Goal: Task Accomplishment & Management: Use online tool/utility

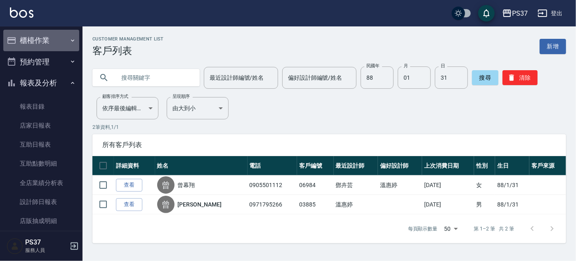
click at [52, 44] on button "櫃檯作業" at bounding box center [41, 40] width 76 height 21
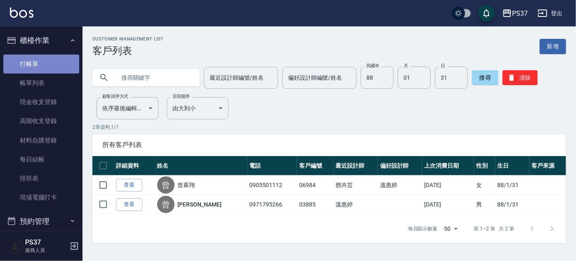
click at [59, 65] on link "打帳單" at bounding box center [41, 63] width 76 height 19
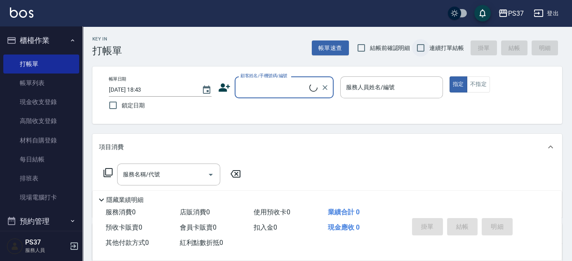
click at [417, 48] on input "連續打單結帳" at bounding box center [420, 47] width 17 height 17
checkbox input "true"
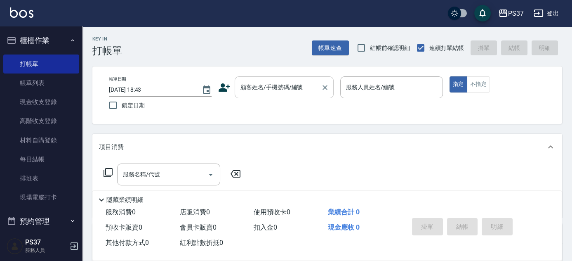
click at [263, 90] on input "顧客姓名/手機號碼/編號" at bounding box center [277, 87] width 79 height 14
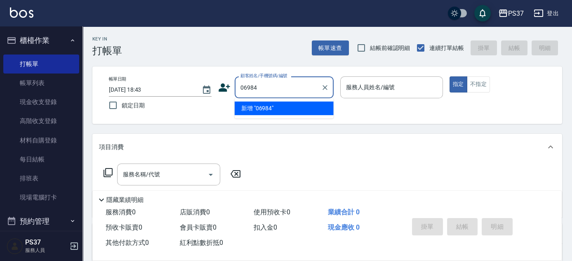
type input "06984"
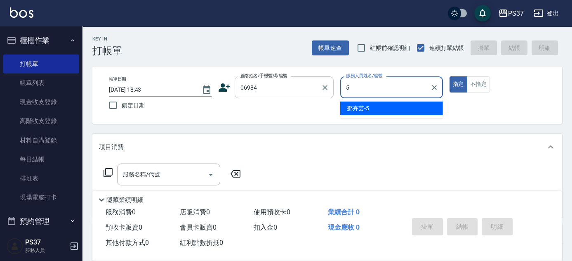
type input "[PERSON_NAME]-5"
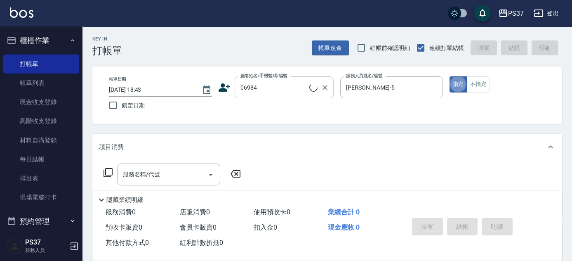
type button "true"
type input "曾幕翔/0905501112/06984"
type input "[PERSON_NAME]-9"
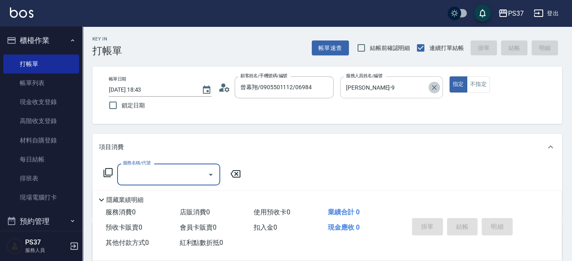
click at [433, 84] on icon "Clear" at bounding box center [434, 87] width 8 height 8
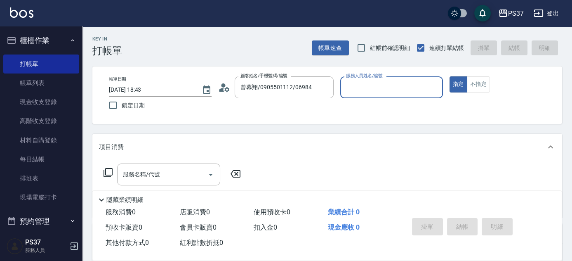
click at [406, 87] on input "服務人員姓名/編號" at bounding box center [391, 87] width 95 height 14
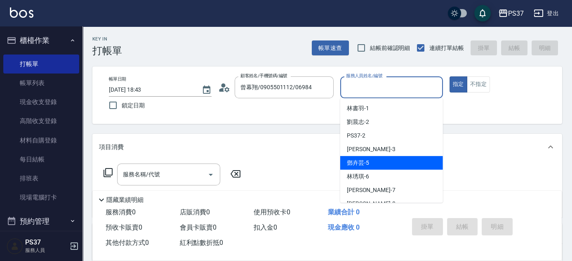
click at [387, 161] on div "[PERSON_NAME]-5" at bounding box center [391, 163] width 103 height 14
type input "[PERSON_NAME]-5"
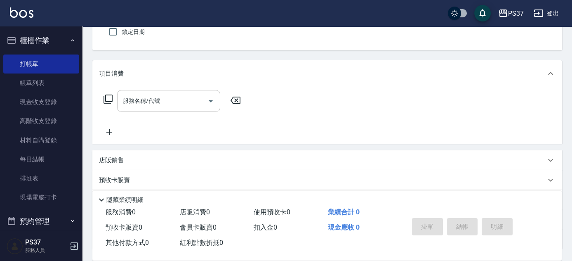
scroll to position [75, 0]
click at [149, 92] on div "服務名稱/代號 服務名稱/代號" at bounding box center [168, 100] width 103 height 22
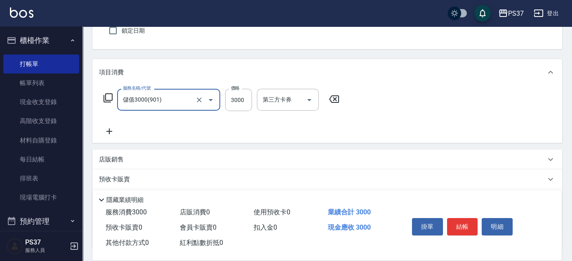
type input "儲值3000(901)"
type input "1000"
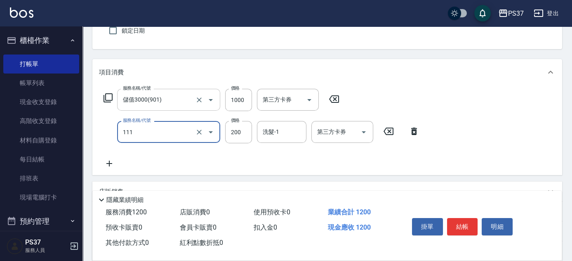
type input "200(111)"
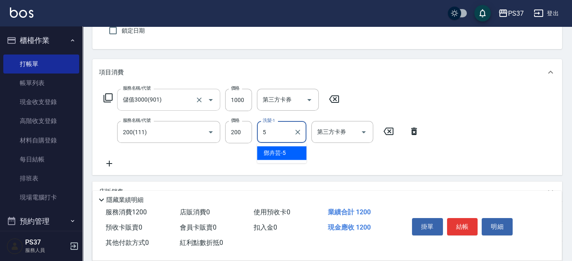
type input "[PERSON_NAME]-5"
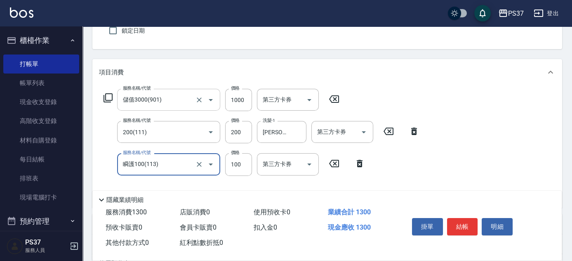
type input "瞬護100(113)"
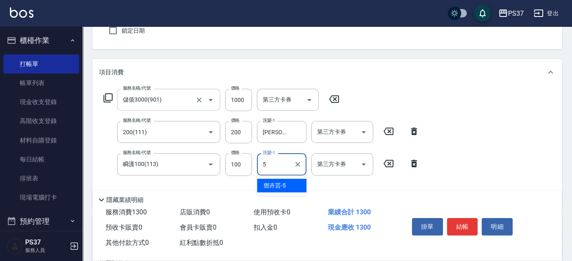
type input "[PERSON_NAME]-5"
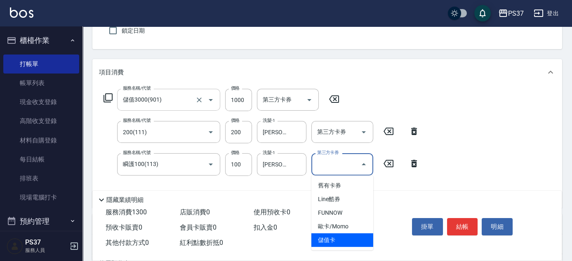
type input "儲值卡"
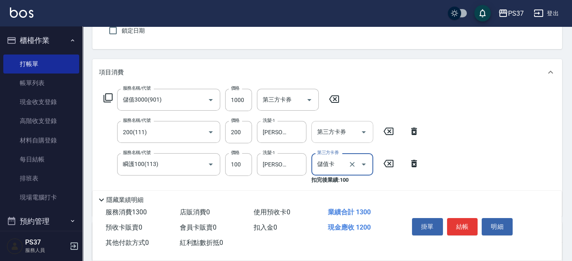
click at [328, 135] on input "第三方卡券" at bounding box center [336, 132] width 42 height 14
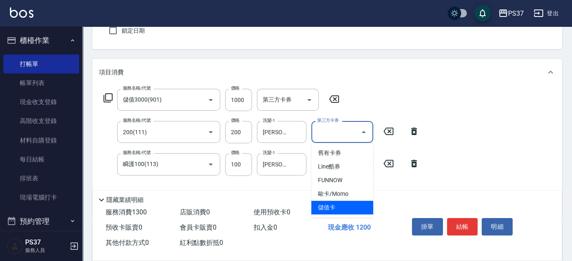
click at [337, 209] on span "儲值卡" at bounding box center [342, 207] width 62 height 14
type input "儲值卡"
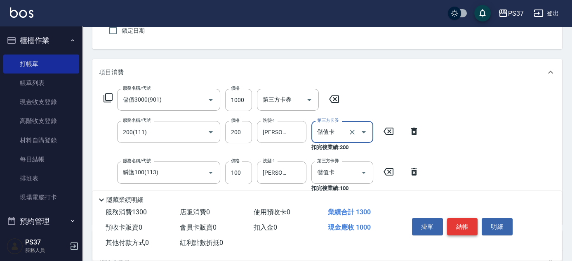
click at [464, 227] on button "結帳" at bounding box center [462, 226] width 31 height 17
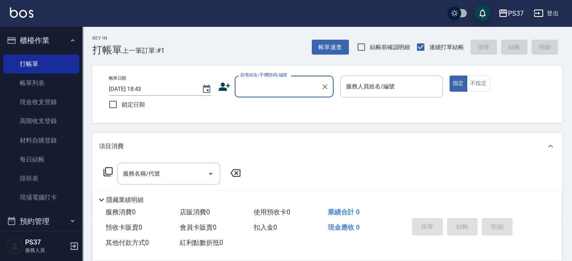
scroll to position [0, 0]
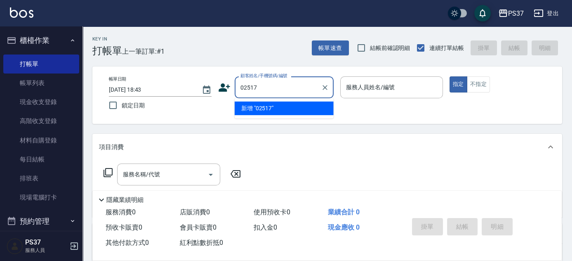
type input "02517"
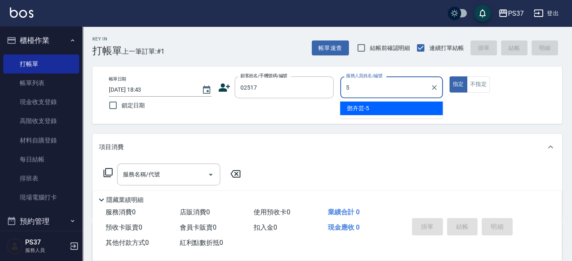
type input "[PERSON_NAME]-5"
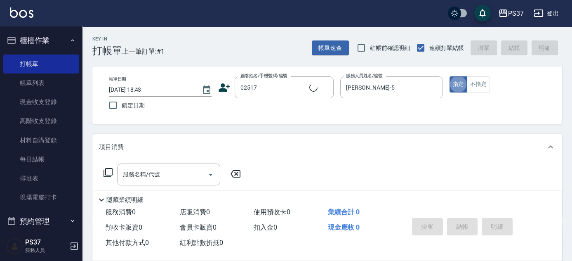
type input "無名字/02517/null"
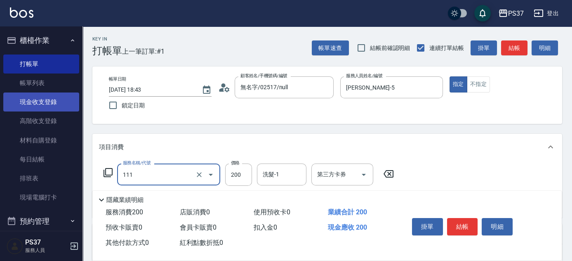
type input "200(111)"
type input "100"
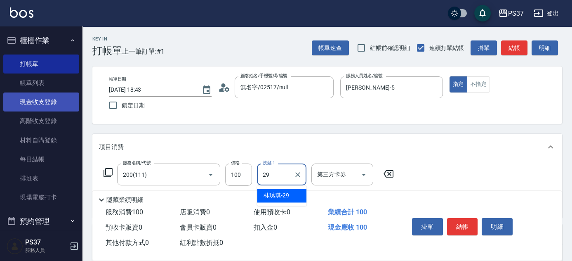
type input "[PERSON_NAME]-29"
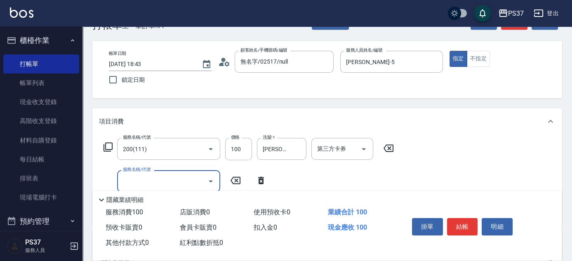
scroll to position [37, 0]
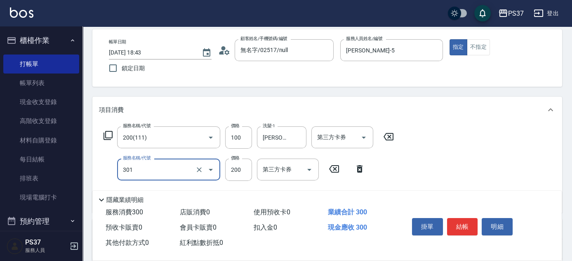
type input "剪髮(301)"
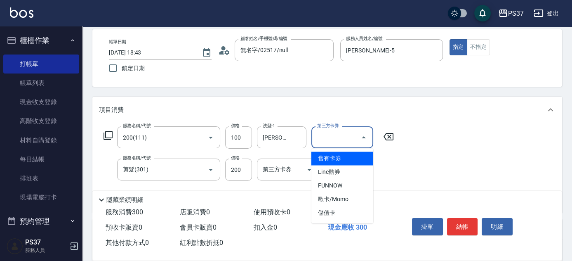
click at [344, 140] on input "第三方卡券" at bounding box center [336, 137] width 42 height 14
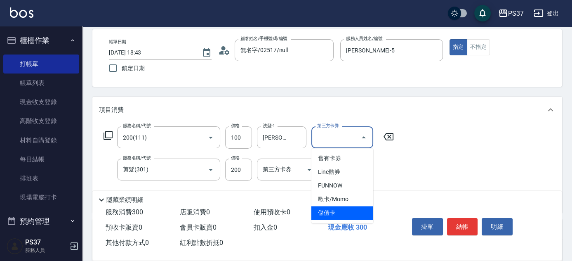
click at [342, 209] on span "儲值卡" at bounding box center [342, 213] width 62 height 14
type input "儲值卡"
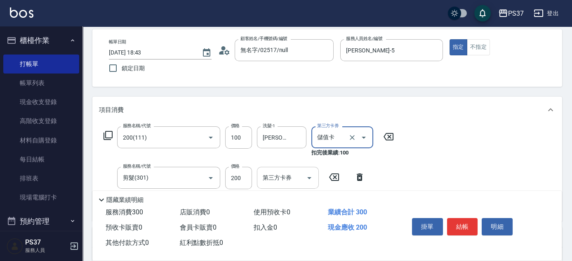
drag, startPoint x: 297, startPoint y: 177, endPoint x: 302, endPoint y: 186, distance: 10.1
click at [297, 178] on input "第三方卡券" at bounding box center [282, 177] width 42 height 14
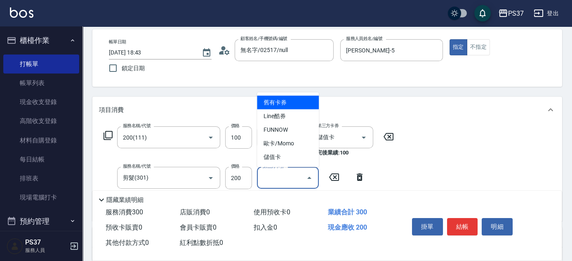
click at [290, 154] on span "儲值卡" at bounding box center [288, 157] width 62 height 14
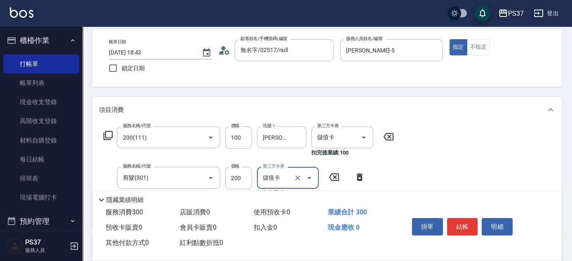
type input "儲值卡"
click at [462, 225] on button "結帳" at bounding box center [462, 226] width 31 height 17
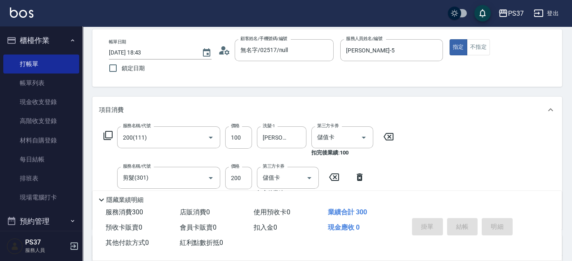
type input "[DATE] 18:44"
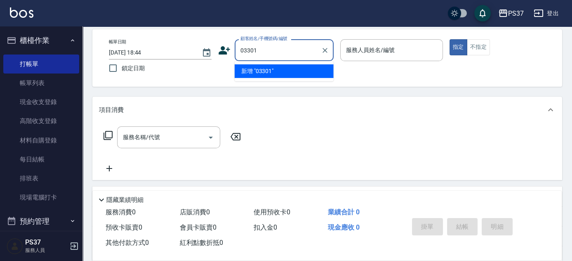
type input "03301"
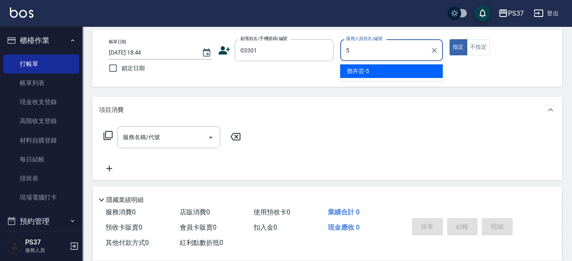
type input "[PERSON_NAME]-5"
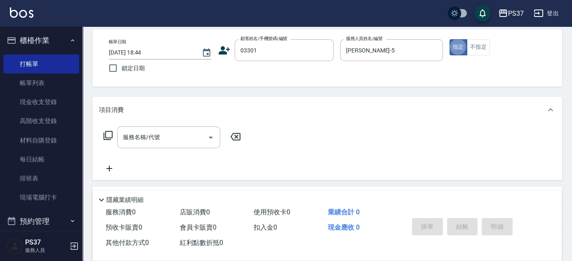
type input "[PERSON_NAME]/0936806640/03301"
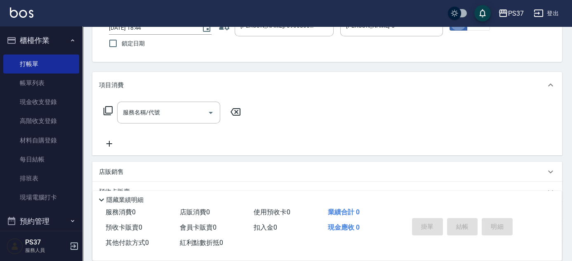
scroll to position [75, 0]
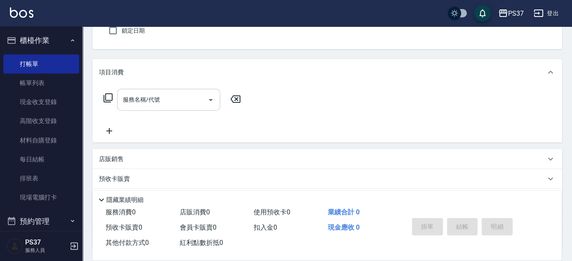
click at [159, 91] on div "服務名稱/代號" at bounding box center [168, 100] width 103 height 22
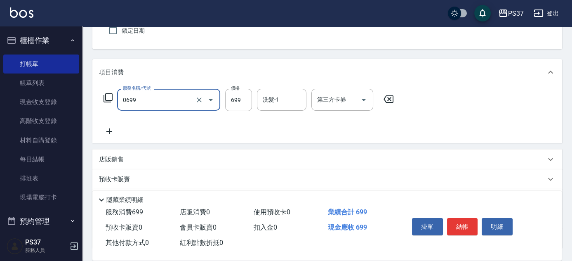
type input "精油SPA(0699)"
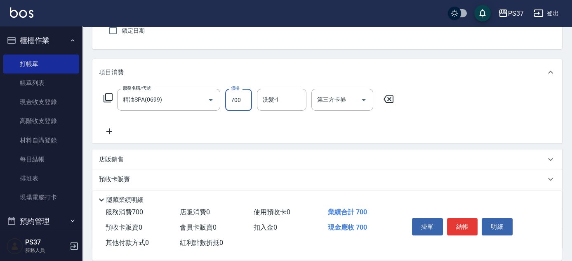
type input "700"
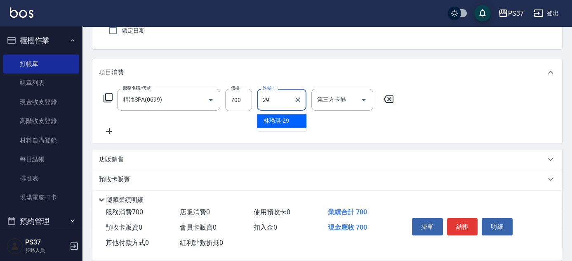
type input "[PERSON_NAME]-29"
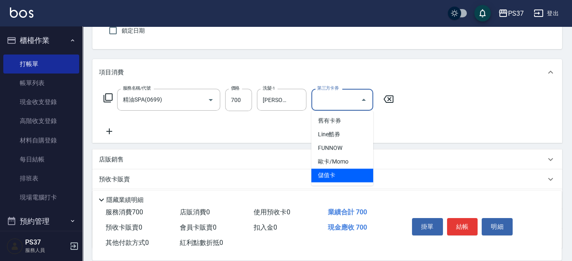
type input "儲值卡"
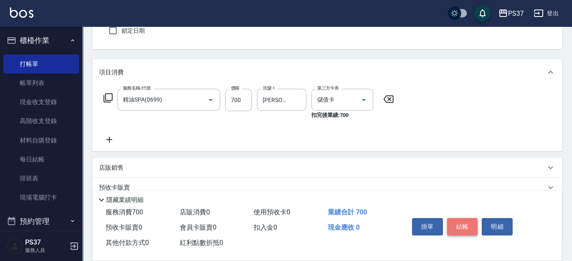
click at [464, 228] on button "結帳" at bounding box center [462, 226] width 31 height 17
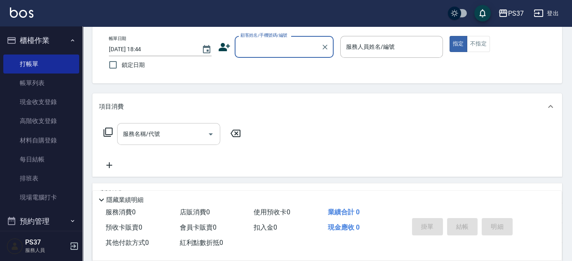
scroll to position [0, 0]
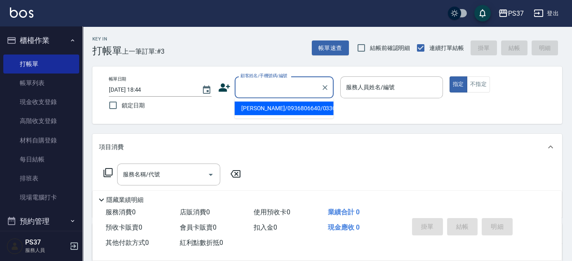
click at [250, 93] on input "顧客姓名/手機號碼/編號" at bounding box center [277, 87] width 79 height 14
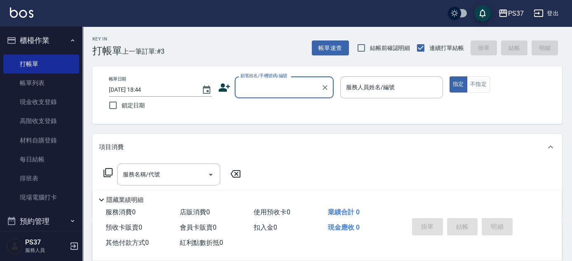
click at [267, 88] on input "顧客姓名/手機號碼/編號" at bounding box center [277, 87] width 79 height 14
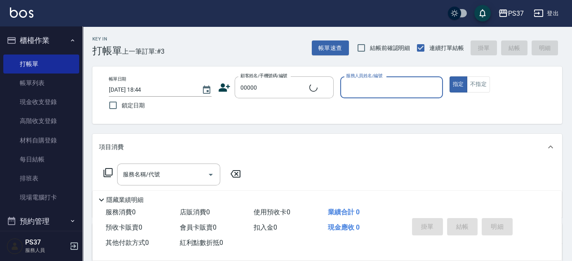
type input "新客人 姓名未設定/00000/null"
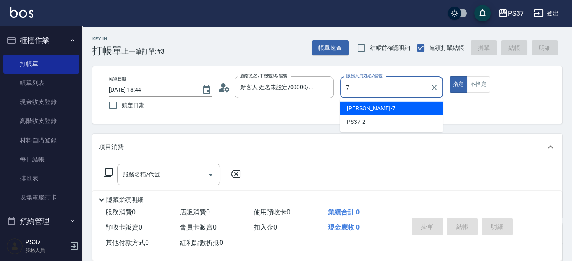
type input "[PERSON_NAME]-7"
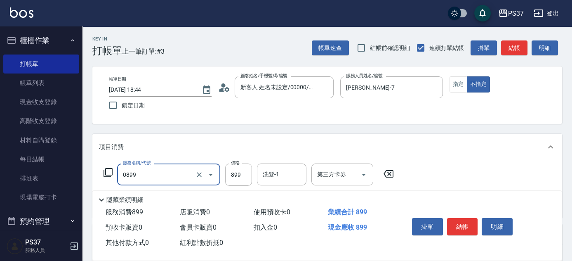
type input "排毒SPA(0899)"
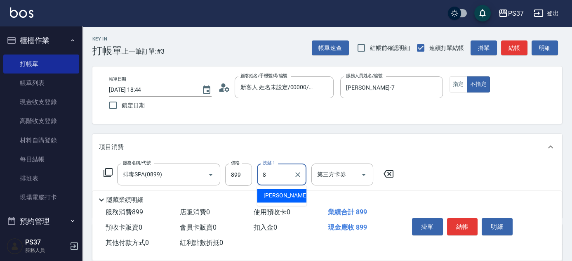
type input "[PERSON_NAME]-8"
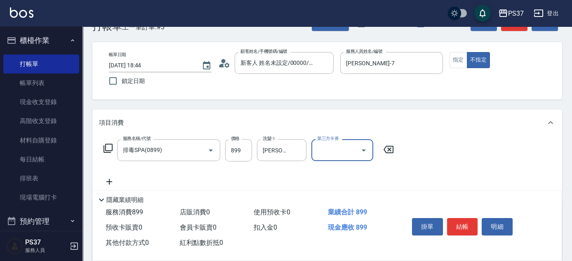
scroll to position [37, 0]
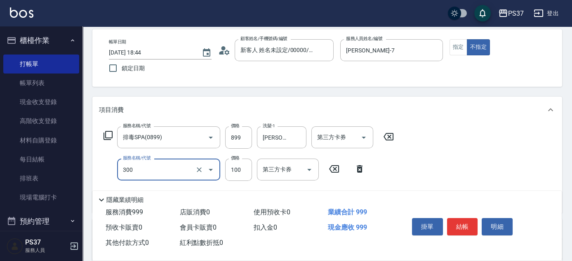
type input "剪髮(300)"
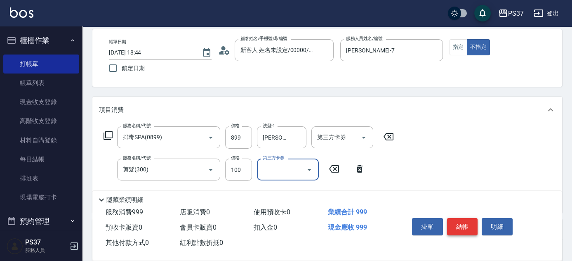
click at [467, 227] on button "結帳" at bounding box center [462, 226] width 31 height 17
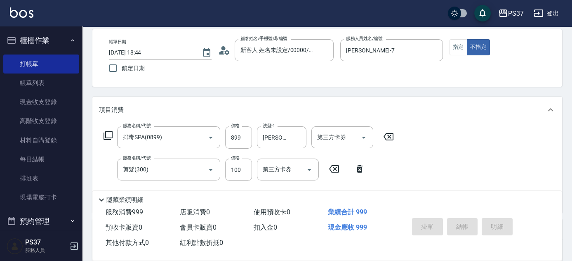
type input "[DATE] 18:45"
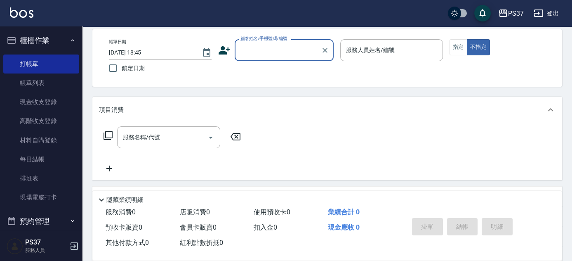
click at [264, 46] on input "顧客姓名/手機號碼/編號" at bounding box center [277, 50] width 79 height 14
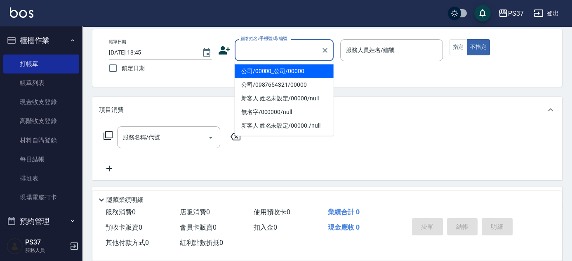
click at [266, 68] on li "公司/00000_公司/00000" at bounding box center [284, 71] width 99 height 14
type input "公司/00000_公司/00000"
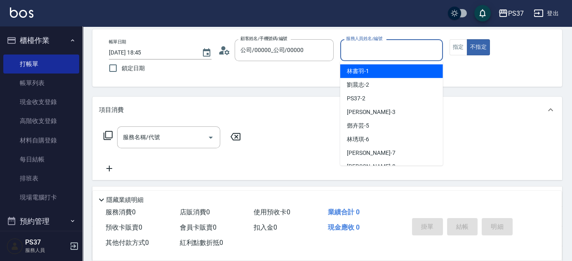
click at [380, 52] on input "服務人員姓名/編號" at bounding box center [391, 50] width 95 height 14
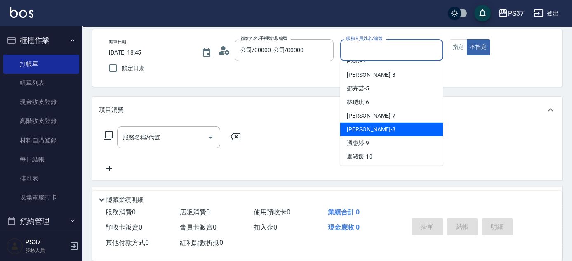
click at [382, 127] on div "[PERSON_NAME]-8" at bounding box center [391, 130] width 103 height 14
type input "[PERSON_NAME]-8"
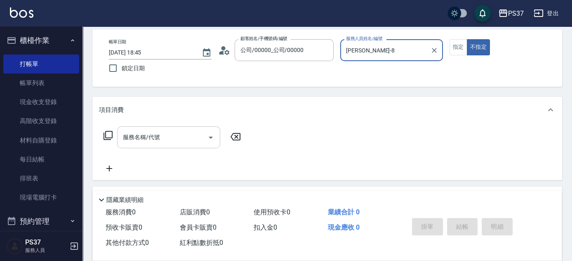
click at [178, 130] on input "服務名稱/代號" at bounding box center [162, 137] width 83 height 14
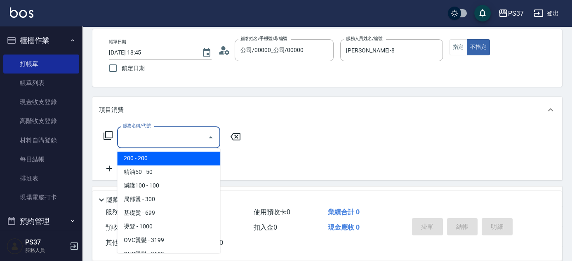
type input "200(111)"
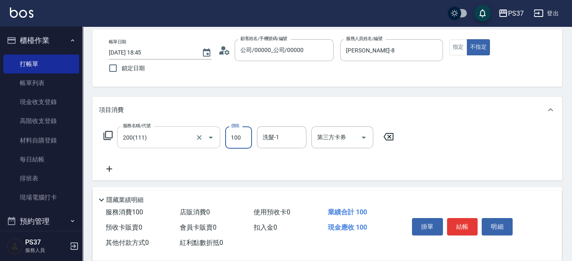
type input "100"
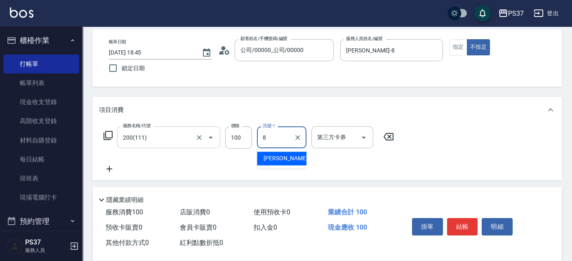
type input "[PERSON_NAME]-8"
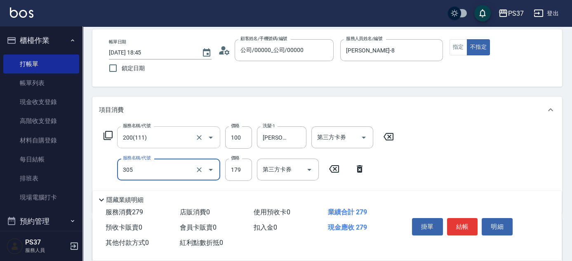
type input "剪髮(305)"
type input "180"
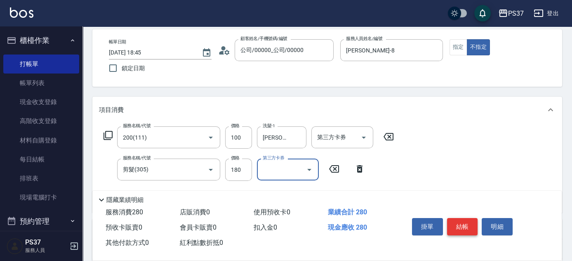
click at [462, 224] on button "結帳" at bounding box center [462, 226] width 31 height 17
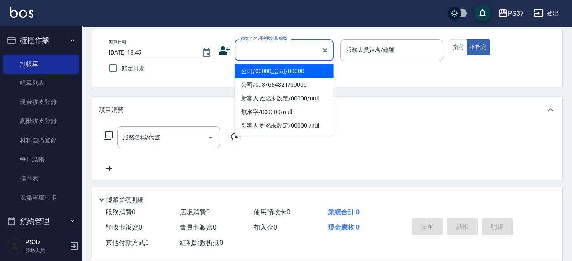
click at [271, 53] on input "顧客姓名/手機號碼/編號" at bounding box center [277, 50] width 79 height 14
click at [272, 65] on li "公司/00000_公司/00000" at bounding box center [284, 71] width 99 height 14
type input "公司/00000_公司/00000"
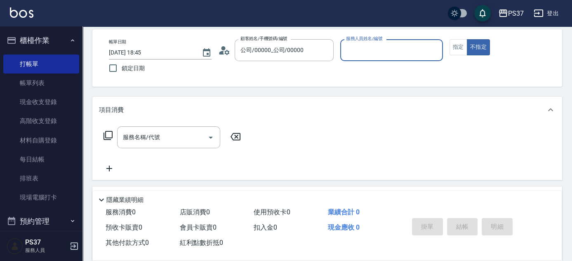
click at [361, 54] on input "服務人員姓名/編號" at bounding box center [391, 50] width 95 height 14
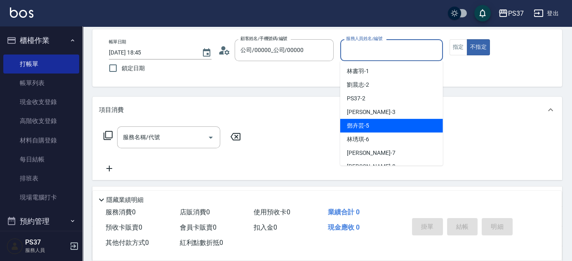
click at [376, 123] on div "[PERSON_NAME]-5" at bounding box center [391, 126] width 103 height 14
type input "[PERSON_NAME]-5"
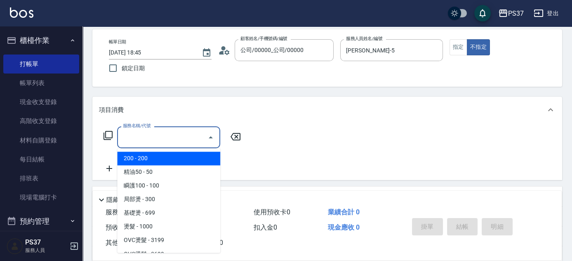
click at [163, 135] on input "服務名稱/代號" at bounding box center [162, 137] width 83 height 14
type input "200(111)"
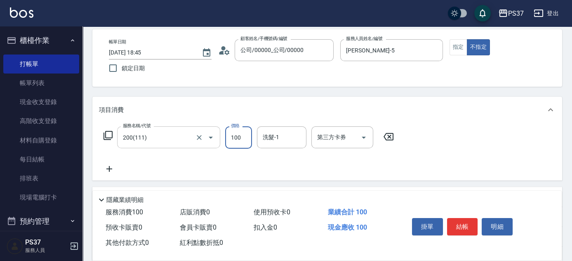
type input "100"
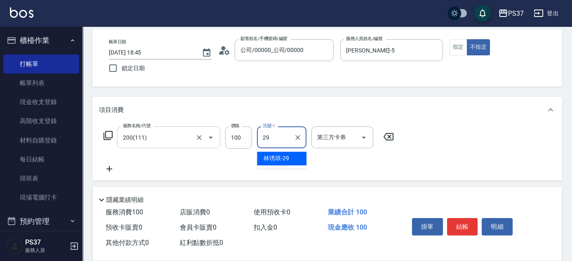
type input "[PERSON_NAME]-29"
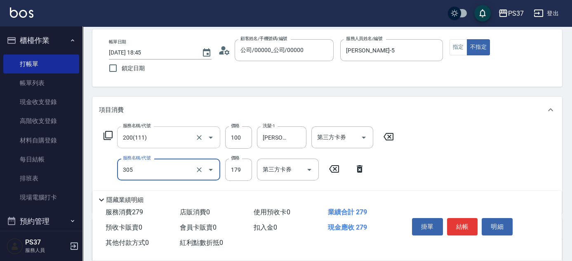
type input "剪髮(305)"
type input "180"
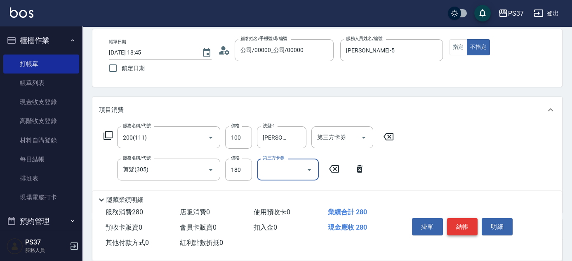
click at [465, 225] on button "結帳" at bounding box center [462, 226] width 31 height 17
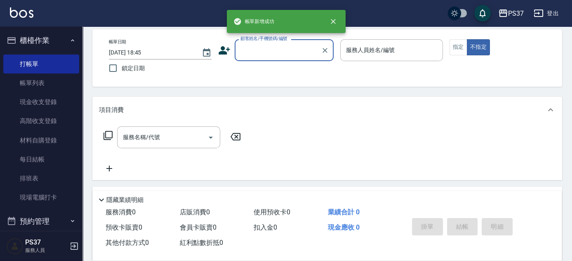
click at [286, 59] on div "顧客姓名/手機號碼/編號" at bounding box center [284, 50] width 99 height 22
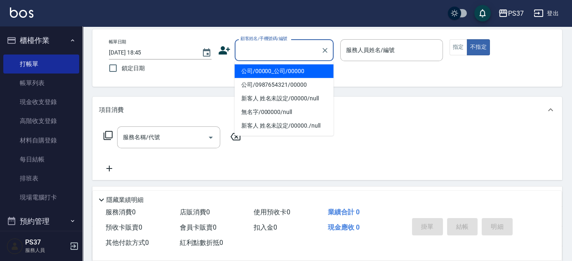
drag, startPoint x: 292, startPoint y: 73, endPoint x: 323, endPoint y: 61, distance: 34.1
click at [292, 73] on li "公司/00000_公司/00000" at bounding box center [284, 71] width 99 height 14
type input "公司/00000_公司/00000"
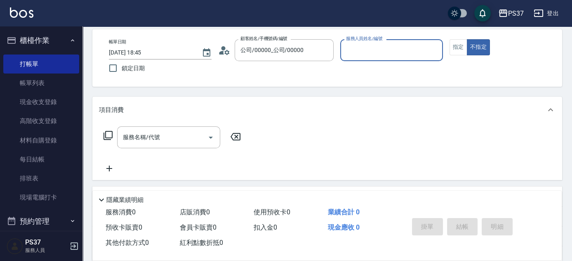
click at [367, 54] on input "服務人員姓名/編號" at bounding box center [391, 50] width 95 height 14
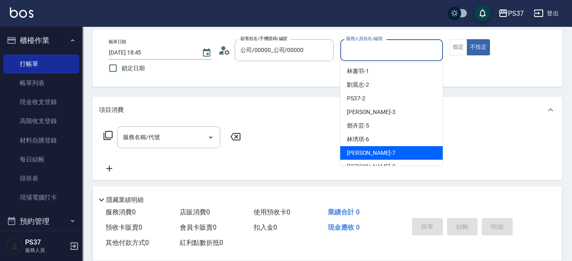
drag, startPoint x: 387, startPoint y: 151, endPoint x: 475, endPoint y: 69, distance: 120.0
click at [387, 151] on div "[PERSON_NAME] -7" at bounding box center [391, 153] width 103 height 14
type input "[PERSON_NAME]-7"
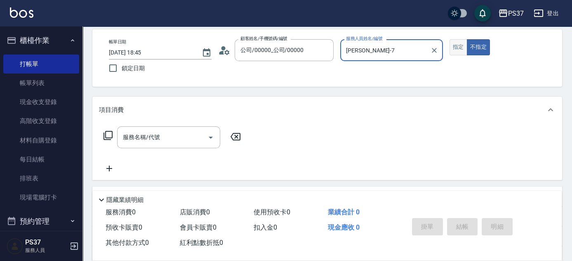
drag, startPoint x: 460, startPoint y: 40, endPoint x: 458, endPoint y: 45, distance: 5.1
click at [459, 40] on button "指定" at bounding box center [459, 47] width 18 height 16
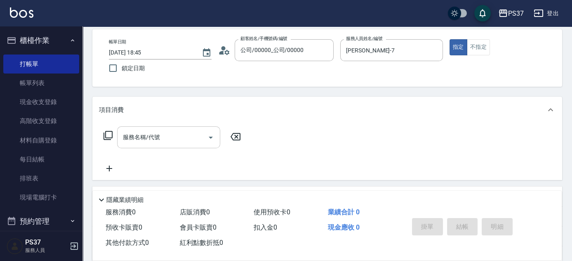
click at [149, 143] on input "服務名稱/代號" at bounding box center [162, 137] width 83 height 14
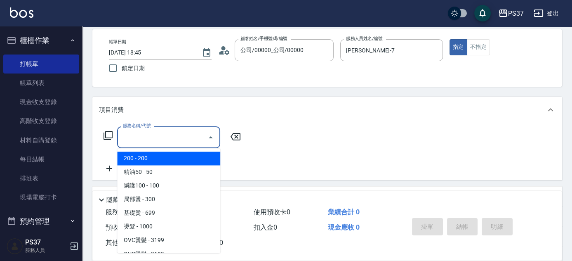
drag, startPoint x: 157, startPoint y: 159, endPoint x: 180, endPoint y: 154, distance: 23.2
click at [158, 158] on span "200 - 200" at bounding box center [168, 158] width 103 height 14
type input "200(111)"
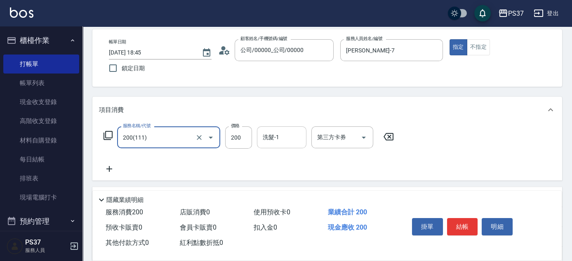
drag, startPoint x: 276, startPoint y: 146, endPoint x: 274, endPoint y: 142, distance: 4.4
click at [276, 145] on div "洗髮-1" at bounding box center [282, 137] width 50 height 22
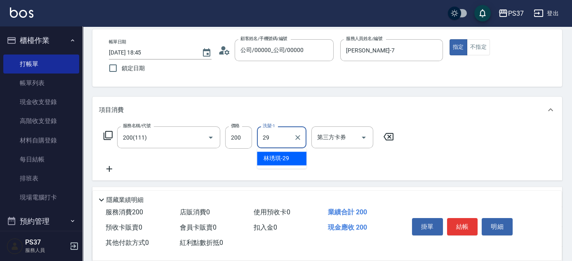
type input "[PERSON_NAME]-29"
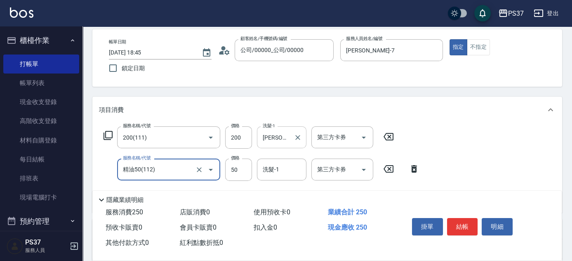
type input "精油50(112)"
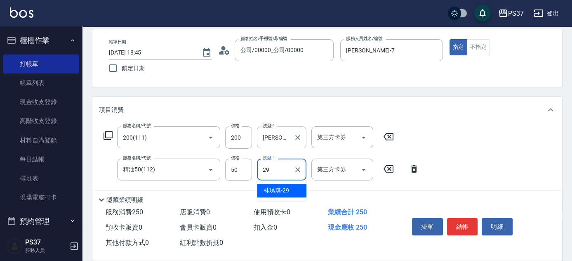
type input "[PERSON_NAME]-29"
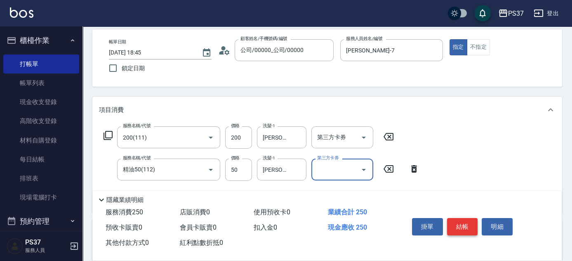
click at [459, 220] on button "結帳" at bounding box center [462, 226] width 31 height 17
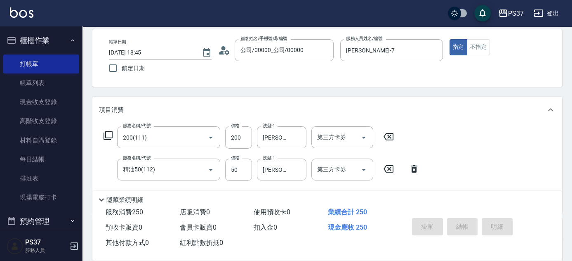
type input "[DATE] 18:46"
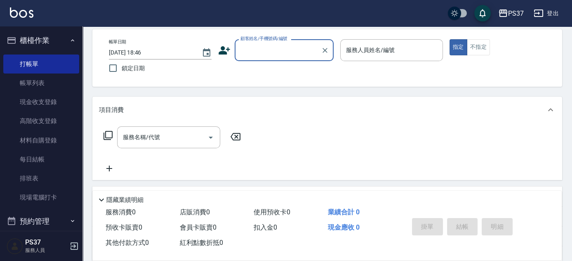
click at [290, 56] on input "顧客姓名/手機號碼/編號" at bounding box center [277, 50] width 79 height 14
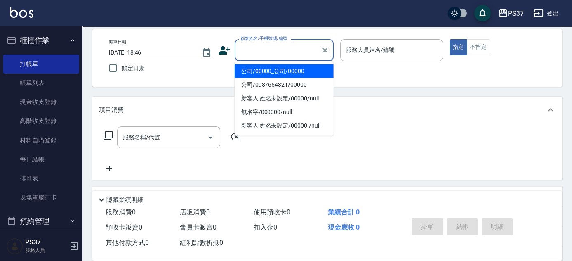
type input "公司/00000_公司/00000"
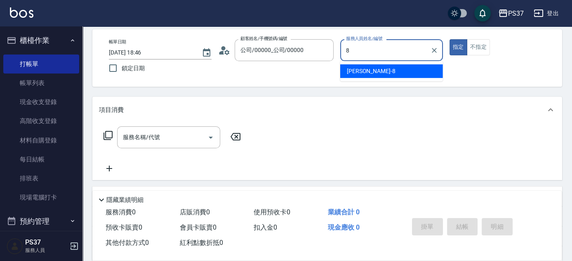
type input "[PERSON_NAME]-8"
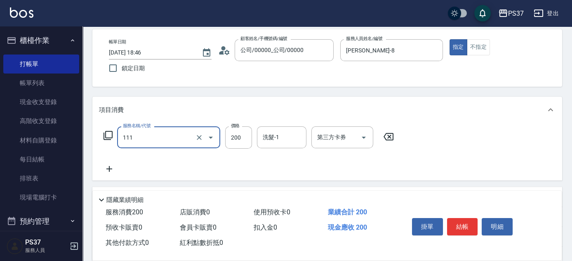
type input "200(111)"
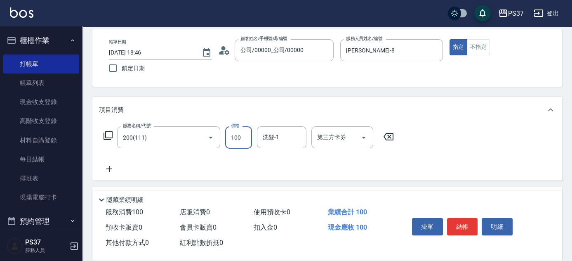
type input "100"
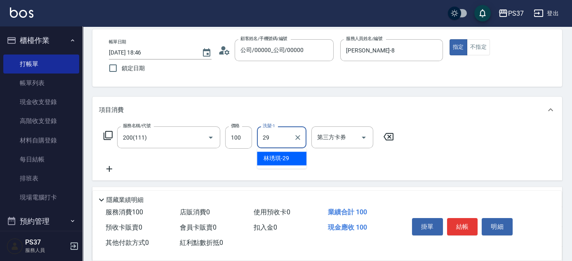
type input "[PERSON_NAME]-29"
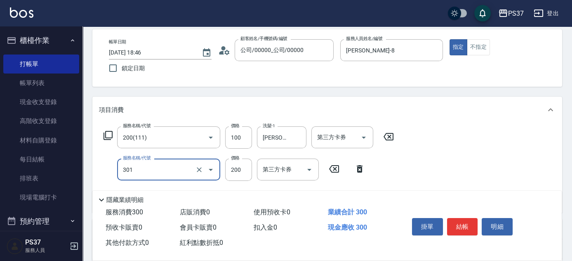
type input "剪髮(301)"
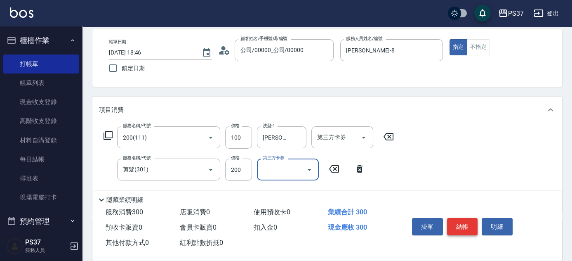
click at [460, 221] on button "結帳" at bounding box center [462, 226] width 31 height 17
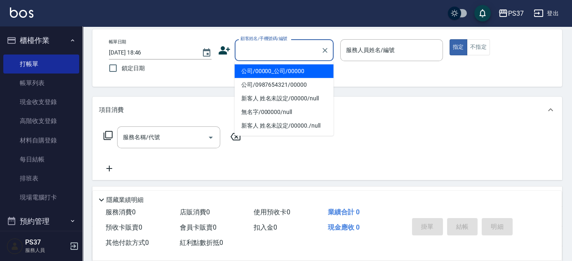
click at [265, 44] on input "顧客姓名/手機號碼/編號" at bounding box center [277, 50] width 79 height 14
click at [267, 69] on li "公司/00000_公司/00000" at bounding box center [284, 71] width 99 height 14
type input "公司/00000_公司/00000"
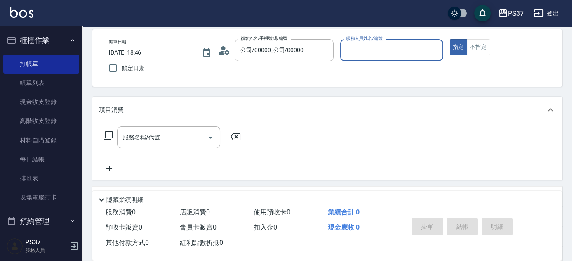
click at [378, 55] on input "服務人員姓名/編號" at bounding box center [391, 50] width 95 height 14
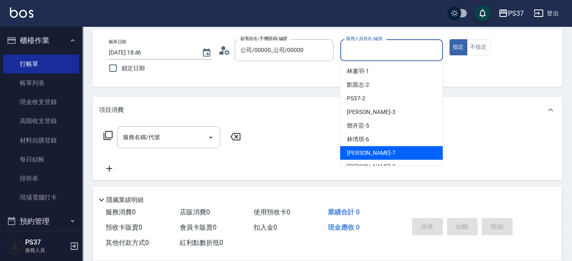
click at [365, 150] on span "[PERSON_NAME] -7" at bounding box center [371, 153] width 49 height 9
type input "[PERSON_NAME]-7"
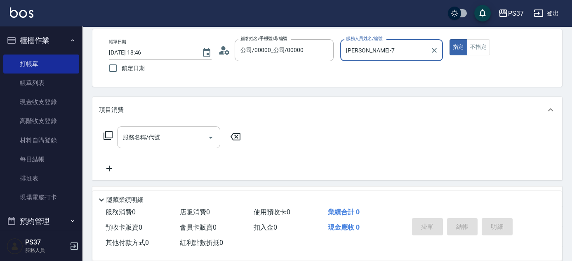
click at [163, 144] on input "服務名稱/代號" at bounding box center [162, 137] width 83 height 14
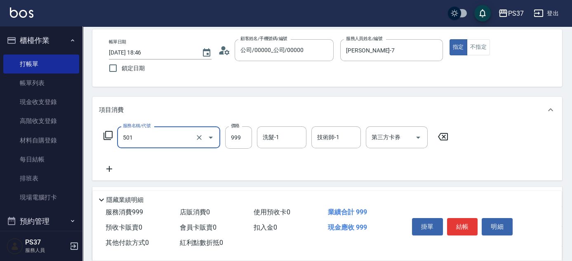
type input "染髮(501)"
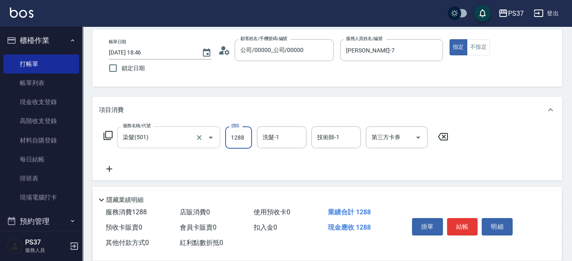
type input "1288"
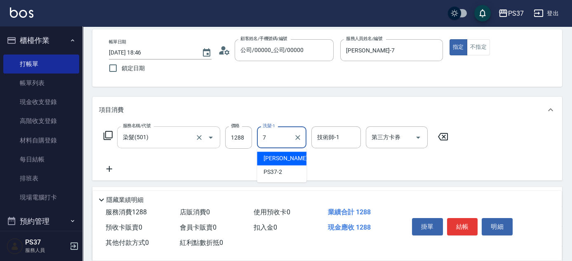
type input "[PERSON_NAME]-7"
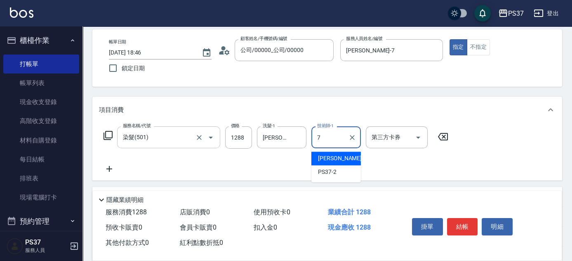
type input "[PERSON_NAME]-7"
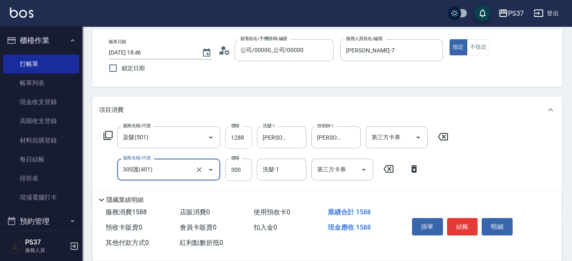
type input "300護(401)"
click at [244, 138] on input "1288" at bounding box center [238, 137] width 27 height 22
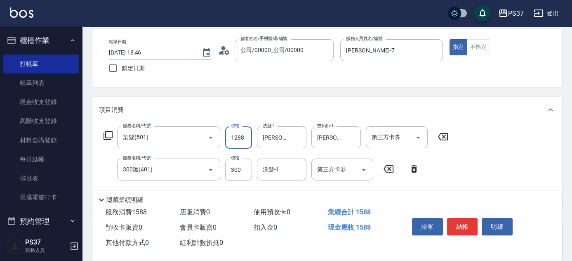
click at [244, 138] on input "1288" at bounding box center [238, 137] width 27 height 22
type input "1388"
click at [275, 165] on input "洗髮-1" at bounding box center [282, 169] width 42 height 14
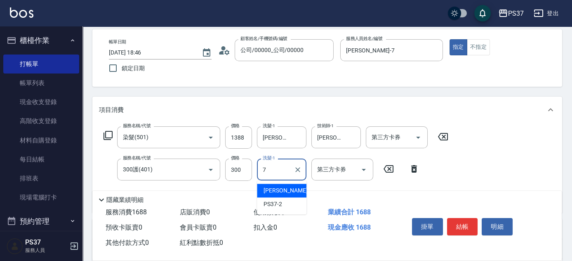
type input "[PERSON_NAME]-7"
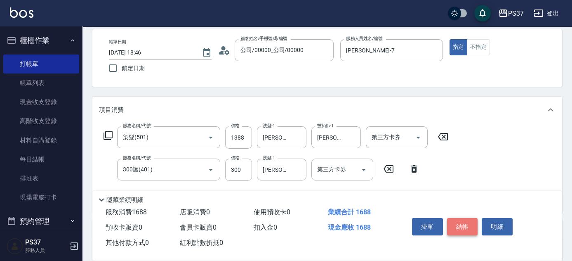
click at [460, 224] on button "結帳" at bounding box center [462, 226] width 31 height 17
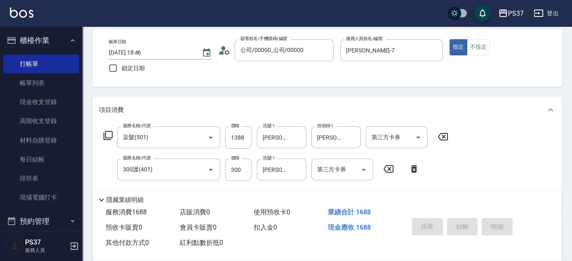
type input "[DATE] 18:47"
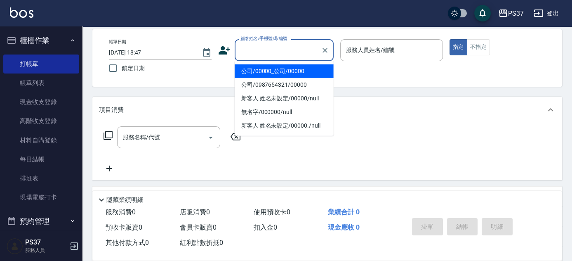
click at [254, 45] on input "顧客姓名/手機號碼/編號" at bounding box center [277, 50] width 79 height 14
click at [271, 67] on li "公司/00000_公司/00000" at bounding box center [284, 71] width 99 height 14
type input "公司/00000_公司/00000"
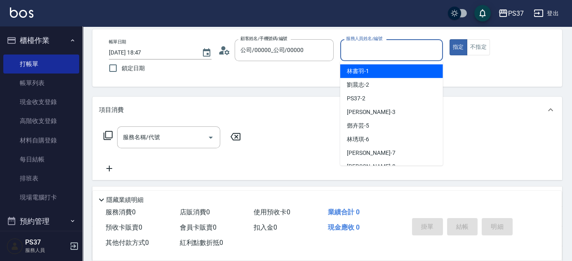
click at [406, 47] on input "服務人員姓名/編號" at bounding box center [391, 50] width 95 height 14
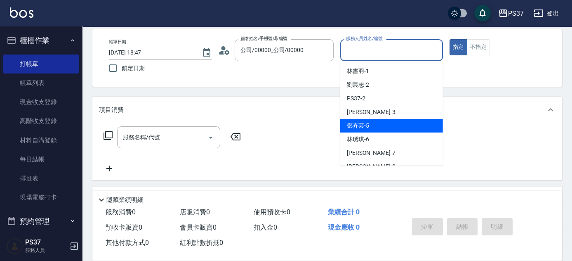
click at [399, 120] on div "[PERSON_NAME]-5" at bounding box center [391, 126] width 103 height 14
type input "[PERSON_NAME]-5"
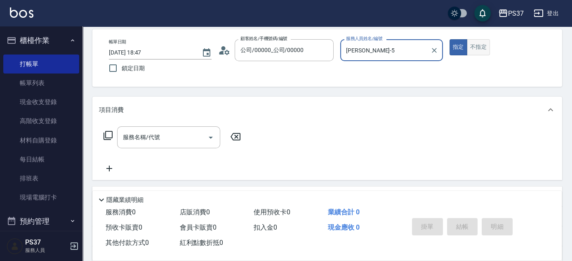
click at [484, 48] on button "不指定" at bounding box center [478, 47] width 23 height 16
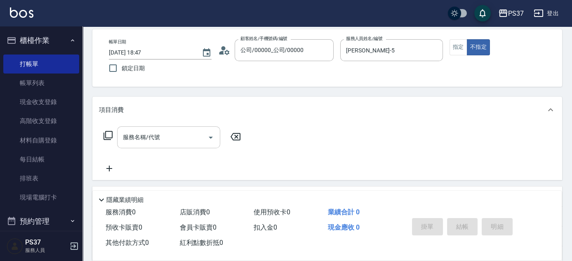
click at [155, 145] on div "服務名稱/代號" at bounding box center [168, 137] width 103 height 22
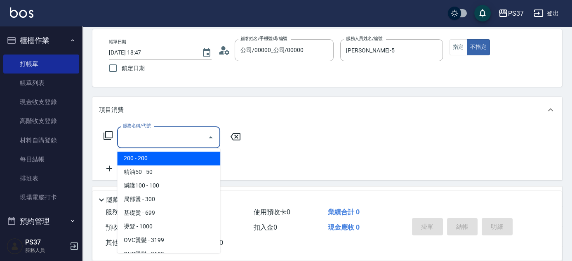
type input "200(111)"
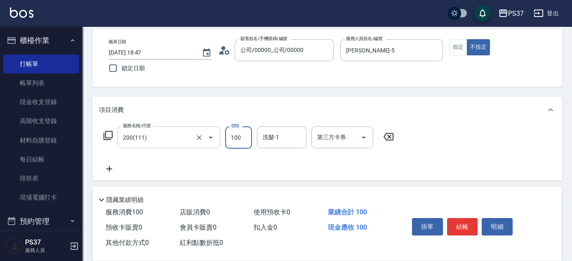
type input "100"
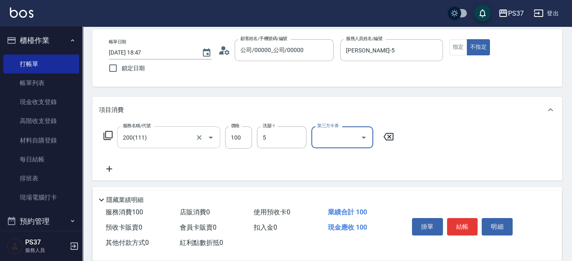
type input "[PERSON_NAME]-5"
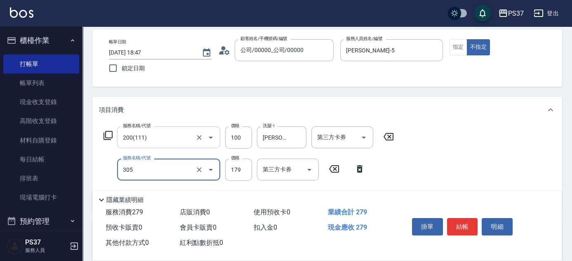
type input "剪髮(305)"
type input "180"
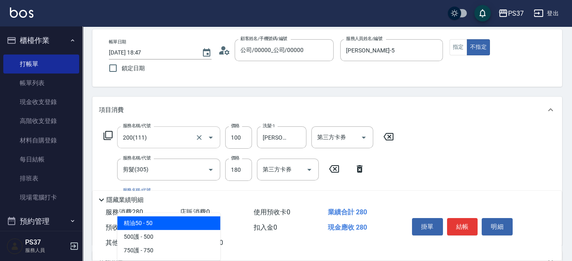
type input "精油50(112)"
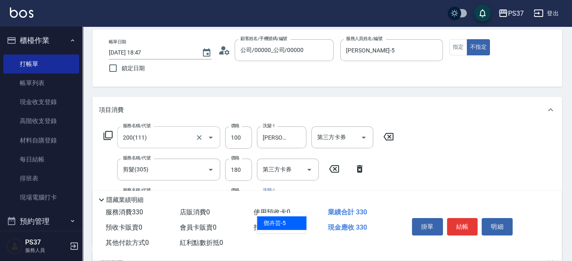
type input "[PERSON_NAME]-5"
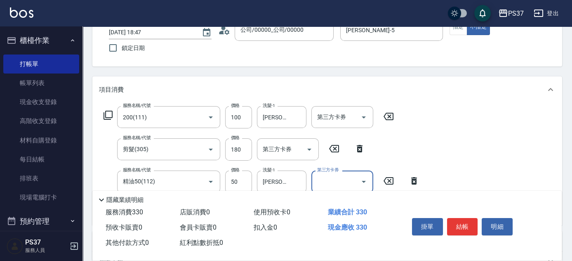
scroll to position [75, 0]
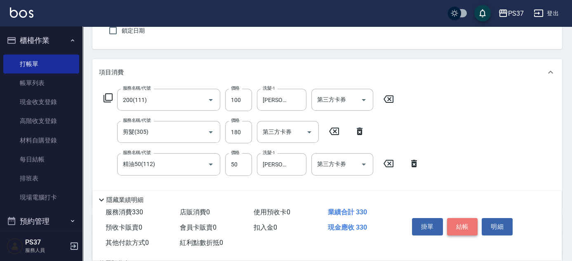
click at [468, 224] on button "結帳" at bounding box center [462, 226] width 31 height 17
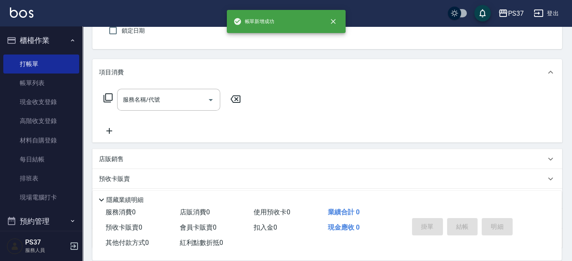
scroll to position [37, 0]
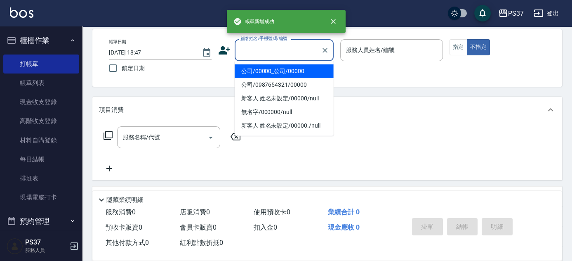
click at [271, 56] on input "顧客姓名/手機號碼/編號" at bounding box center [277, 50] width 79 height 14
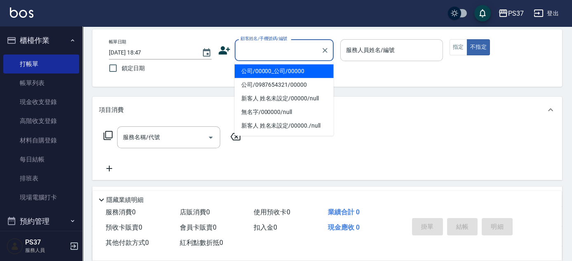
drag, startPoint x: 271, startPoint y: 71, endPoint x: 356, endPoint y: 52, distance: 87.1
click at [272, 71] on li "公司/00000_公司/00000" at bounding box center [284, 71] width 99 height 14
type input "公司/00000_公司/00000"
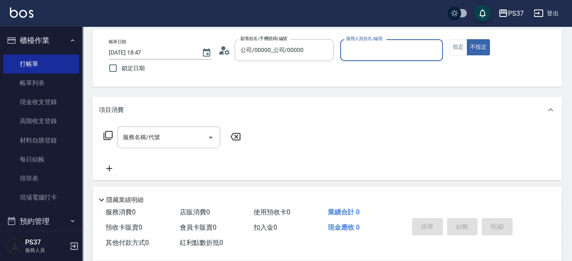
click at [374, 47] on input "服務人員姓名/編號" at bounding box center [391, 50] width 95 height 14
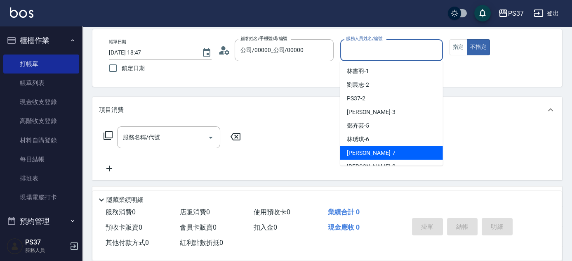
click at [376, 149] on div "[PERSON_NAME] -7" at bounding box center [391, 153] width 103 height 14
type input "[PERSON_NAME]-7"
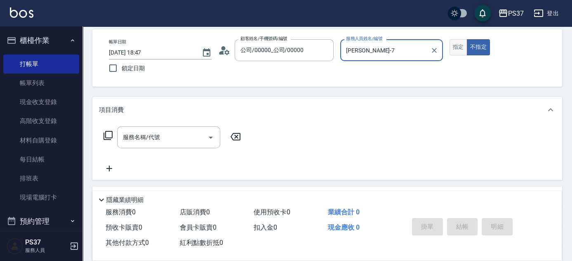
click at [456, 50] on button "指定" at bounding box center [459, 47] width 18 height 16
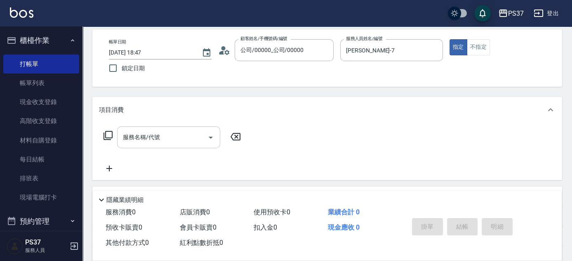
click at [167, 146] on div "服務名稱/代號" at bounding box center [168, 137] width 103 height 22
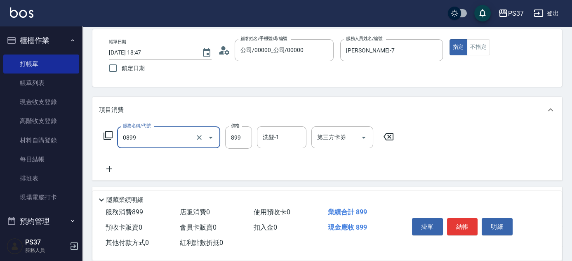
type input "排毒SPA(0899)"
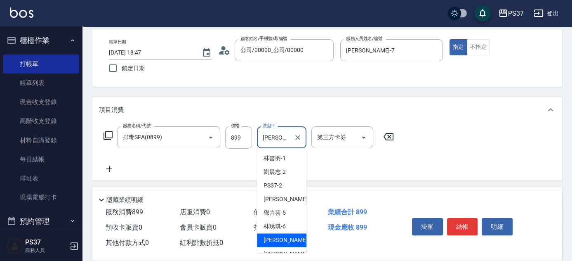
click at [275, 132] on input "[PERSON_NAME]-7" at bounding box center [276, 137] width 30 height 14
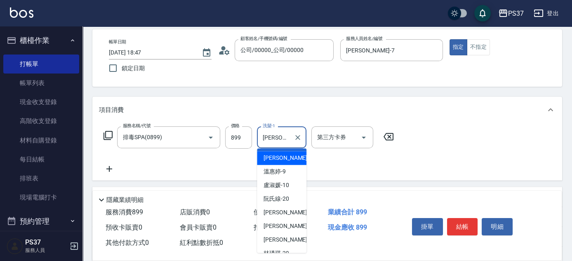
scroll to position [133, 0]
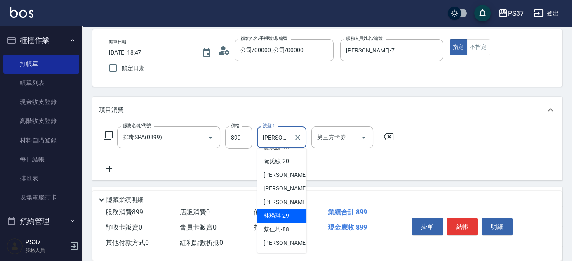
click at [288, 215] on span "[PERSON_NAME]-29" at bounding box center [277, 215] width 26 height 9
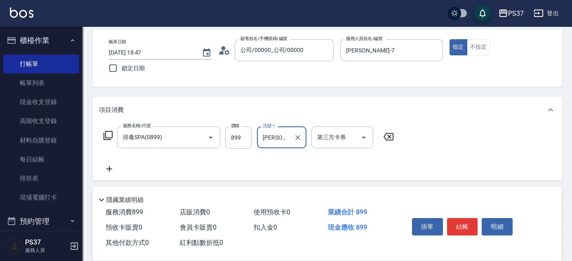
type input "[PERSON_NAME]-29"
click at [466, 221] on button "結帳" at bounding box center [462, 226] width 31 height 17
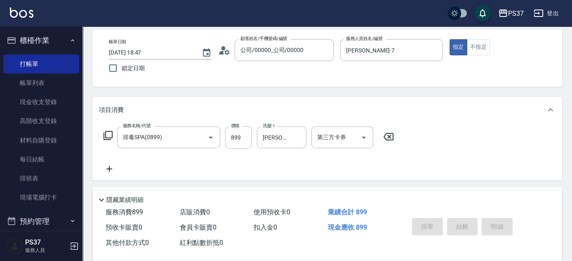
type input "[DATE] 18:48"
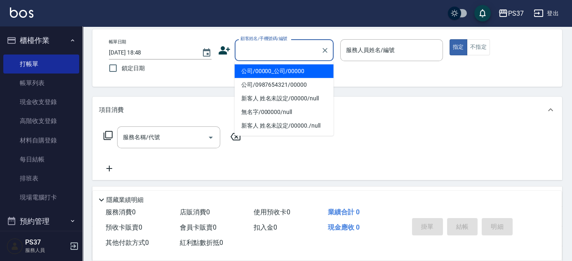
click at [268, 50] on input "顧客姓名/手機號碼/編號" at bounding box center [277, 50] width 79 height 14
click at [270, 69] on li "公司/00000_公司/00000" at bounding box center [284, 71] width 99 height 14
type input "公司/00000_公司/00000"
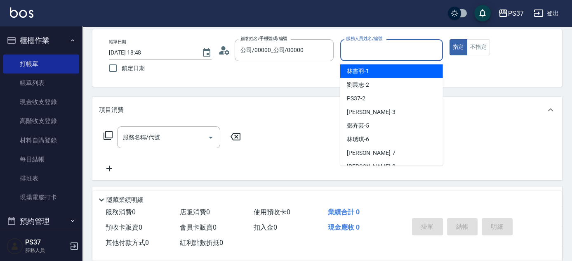
click at [375, 52] on input "服務人員姓名/編號" at bounding box center [391, 50] width 95 height 14
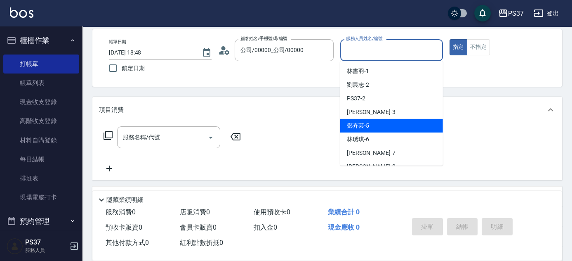
click at [380, 122] on div "[PERSON_NAME]-5" at bounding box center [391, 126] width 103 height 14
type input "[PERSON_NAME]-5"
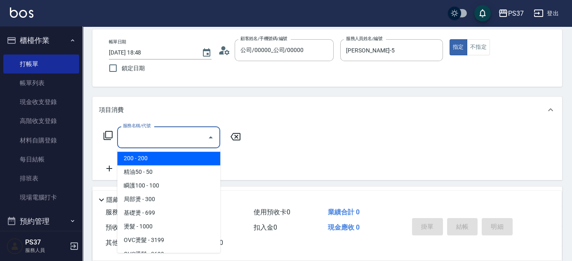
click at [170, 141] on input "服務名稱/代號" at bounding box center [162, 137] width 83 height 14
type input "200(111)"
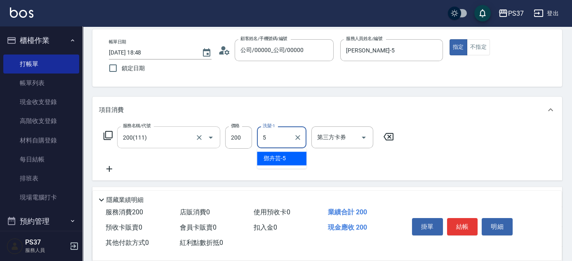
type input "[PERSON_NAME]-5"
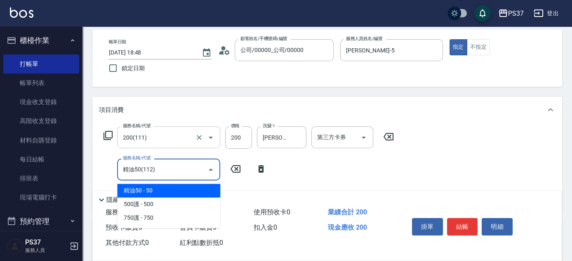
type input "精油50(112)"
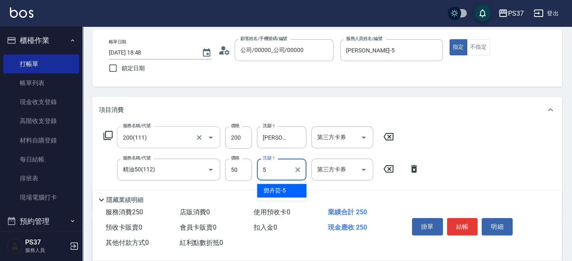
type input "[PERSON_NAME]-5"
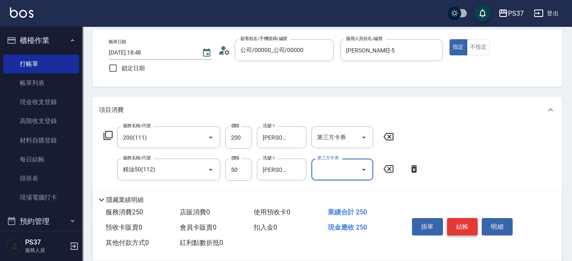
click at [464, 220] on button "結帳" at bounding box center [462, 226] width 31 height 17
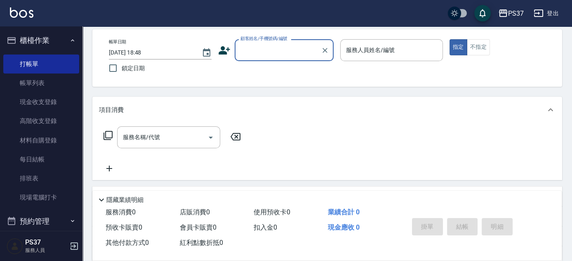
click at [243, 56] on input "顧客姓名/手機號碼/編號" at bounding box center [277, 50] width 79 height 14
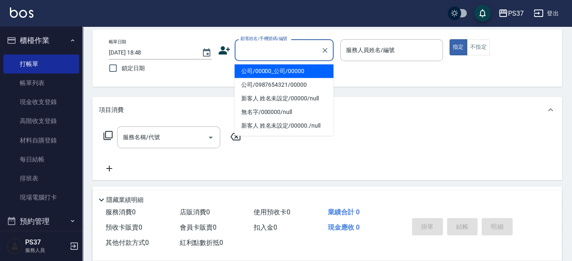
click at [257, 71] on li "公司/00000_公司/00000" at bounding box center [284, 71] width 99 height 14
type input "公司/00000_公司/00000"
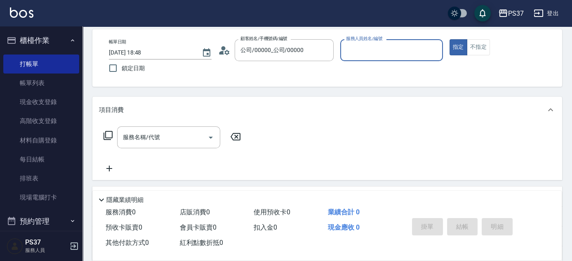
click at [384, 61] on p at bounding box center [391, 65] width 103 height 9
click at [389, 56] on input "服務人員姓名/編號" at bounding box center [391, 50] width 95 height 14
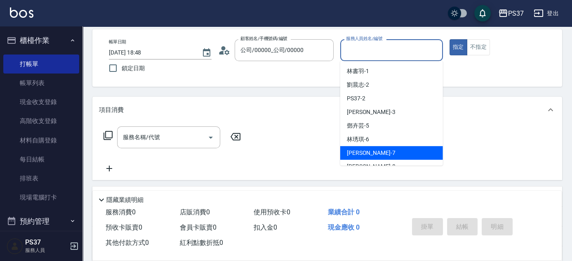
scroll to position [37, 0]
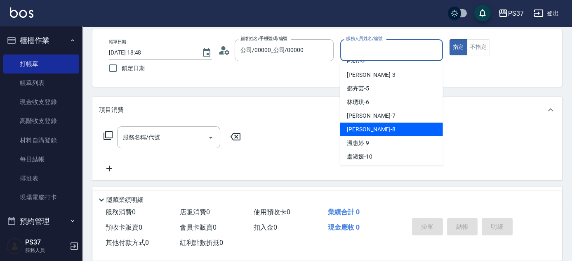
drag, startPoint x: 382, startPoint y: 133, endPoint x: 485, endPoint y: 53, distance: 131.1
click at [382, 132] on div "[PERSON_NAME]-8" at bounding box center [391, 130] width 103 height 14
type input "[PERSON_NAME]-8"
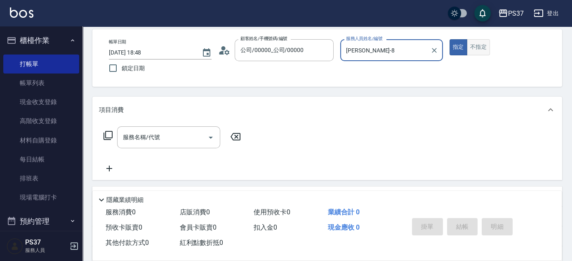
click at [484, 45] on button "不指定" at bounding box center [478, 47] width 23 height 16
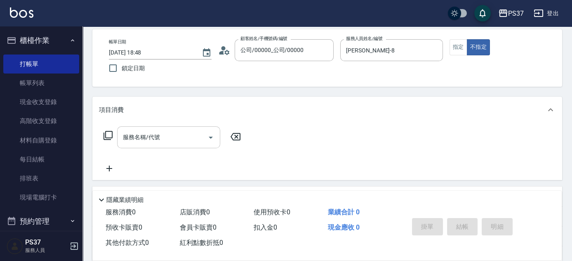
click at [185, 141] on input "服務名稱/代號" at bounding box center [162, 137] width 83 height 14
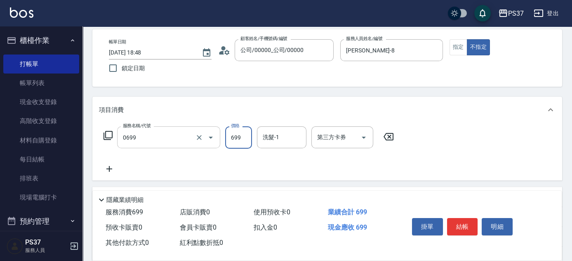
type input "精油SPA(0699)"
type input "6699"
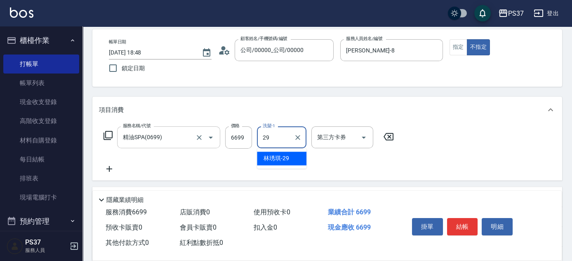
type input "[PERSON_NAME]-29"
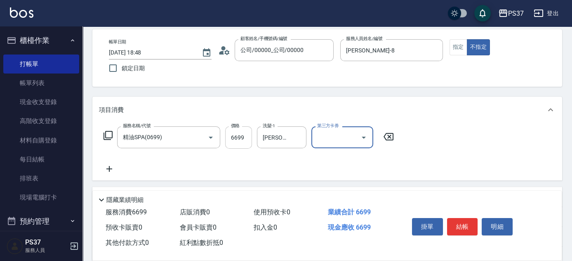
click at [239, 145] on input "6699" at bounding box center [238, 137] width 27 height 22
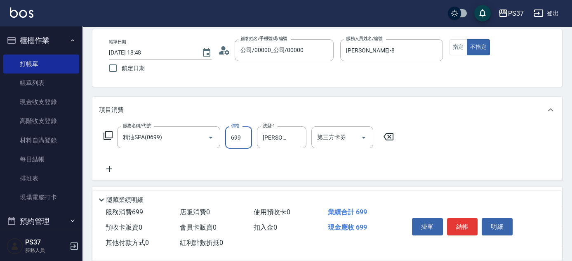
type input "699"
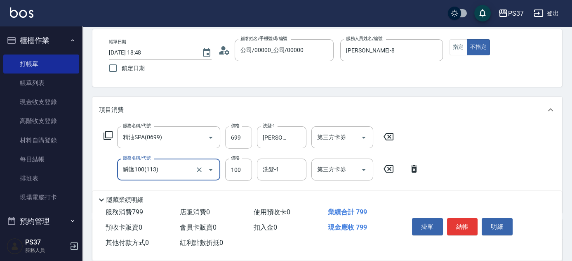
type input "瞬護100(113)"
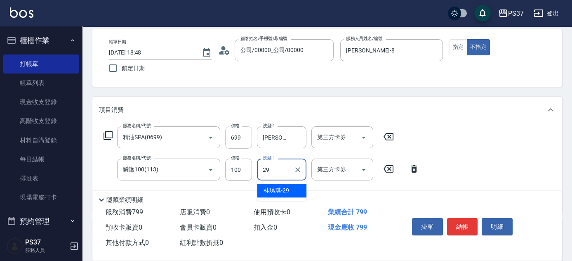
type input "[PERSON_NAME]-29"
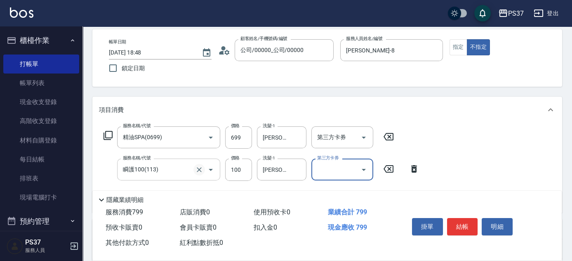
click at [203, 172] on icon "Clear" at bounding box center [199, 169] width 8 height 8
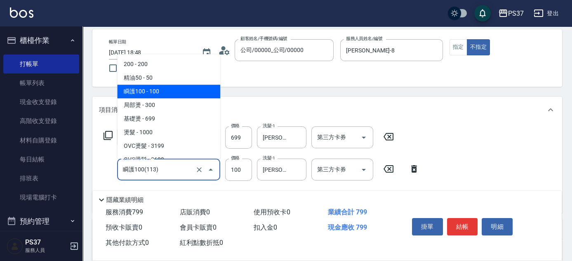
click at [174, 168] on input "瞬護100(113)" at bounding box center [157, 169] width 73 height 14
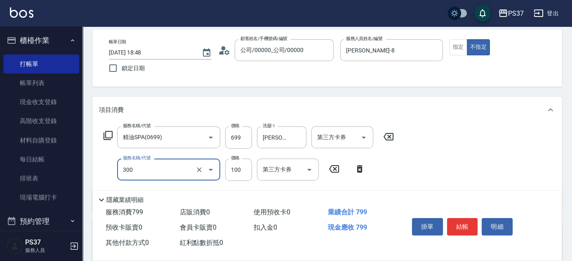
type input "剪髮(300)"
click at [457, 225] on button "結帳" at bounding box center [462, 226] width 31 height 17
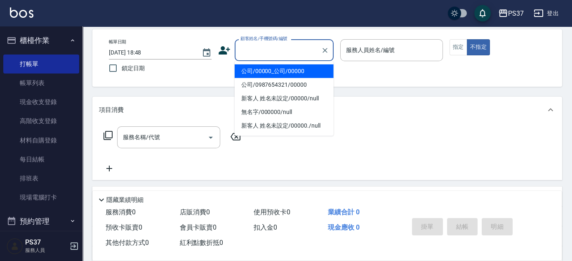
click at [271, 50] on input "顧客姓名/手機號碼/編號" at bounding box center [277, 50] width 79 height 14
click at [281, 69] on li "公司/00000_公司/00000" at bounding box center [284, 71] width 99 height 14
type input "公司/00000_公司/00000"
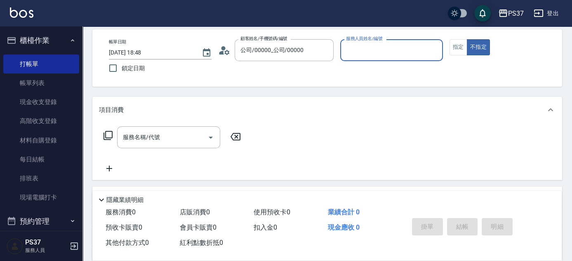
click at [372, 58] on div "服務人員姓名/編號" at bounding box center [391, 50] width 103 height 22
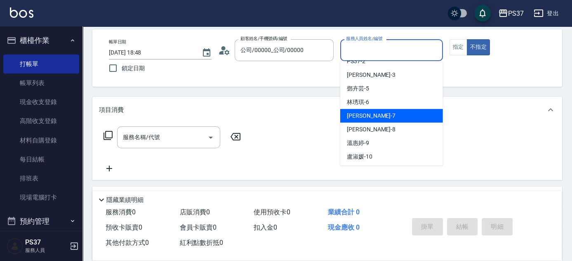
click at [387, 115] on div "[PERSON_NAME] -7" at bounding box center [391, 116] width 103 height 14
type input "[PERSON_NAME]-7"
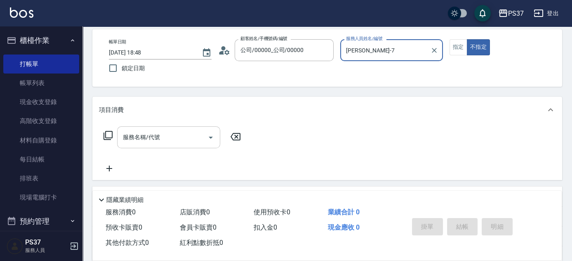
click at [147, 132] on input "服務名稱/代號" at bounding box center [162, 137] width 83 height 14
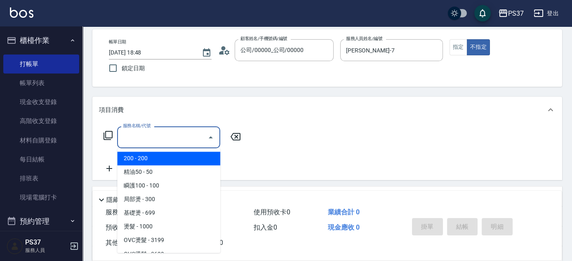
click at [152, 157] on span "200 - 200" at bounding box center [168, 158] width 103 height 14
type input "200(111)"
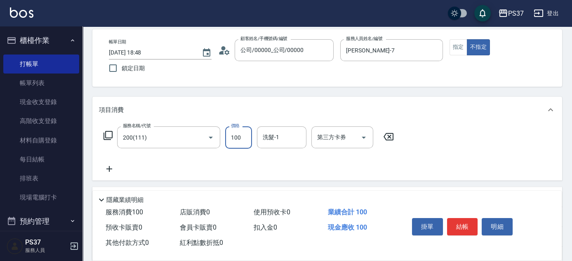
type input "100"
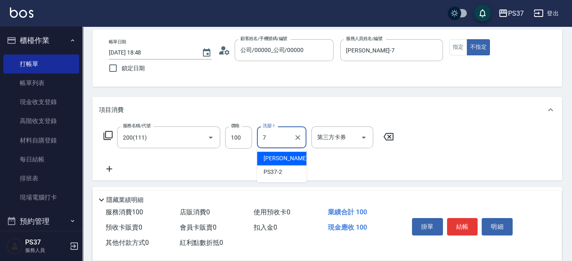
type input "[PERSON_NAME]-7"
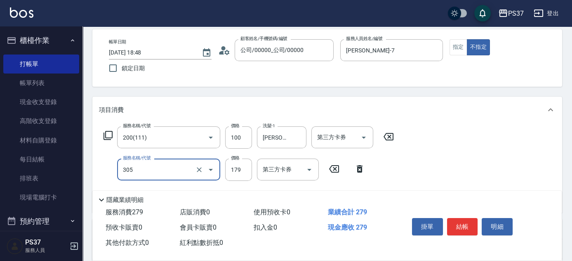
type input "剪髮(305)"
type input "180"
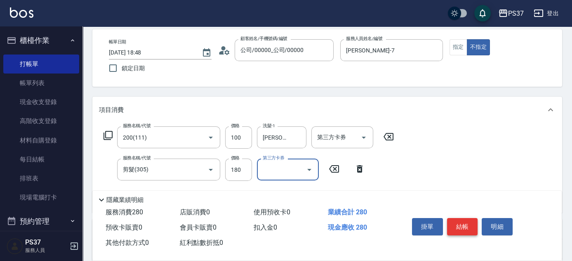
click at [459, 225] on button "結帳" at bounding box center [462, 226] width 31 height 17
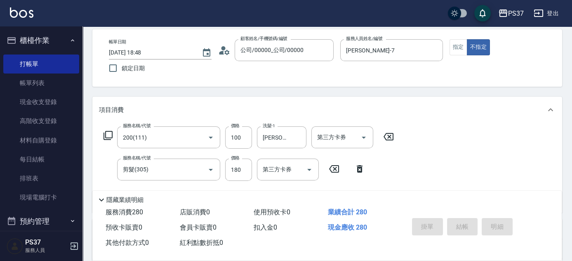
type input "[DATE] 18:49"
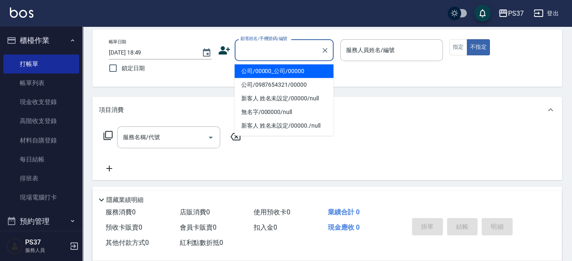
click at [272, 48] on input "顧客姓名/手機號碼/編號" at bounding box center [277, 50] width 79 height 14
click at [280, 64] on li "公司/00000_公司/00000" at bounding box center [284, 71] width 99 height 14
type input "公司/00000_公司/00000"
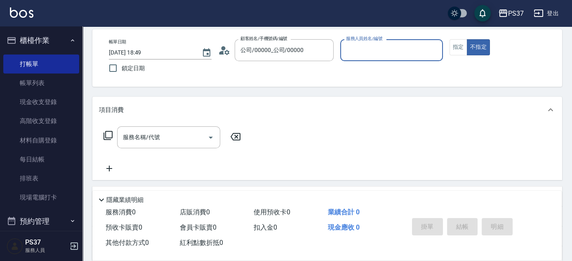
click at [358, 59] on div "服務人員姓名/編號" at bounding box center [391, 50] width 103 height 22
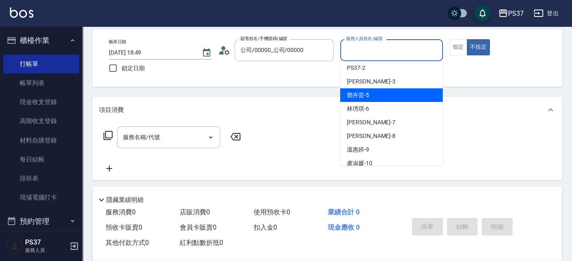
scroll to position [75, 0]
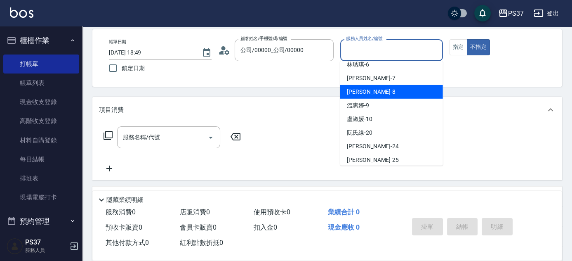
click at [384, 93] on div "[PERSON_NAME]-8" at bounding box center [391, 92] width 103 height 14
type input "[PERSON_NAME]-8"
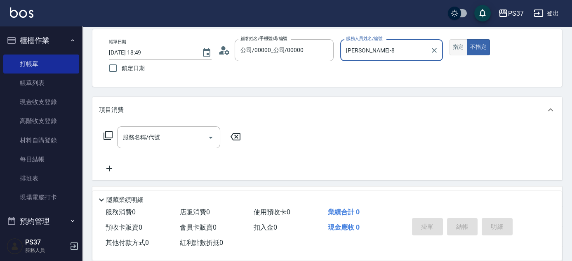
click at [457, 48] on button "指定" at bounding box center [459, 47] width 18 height 16
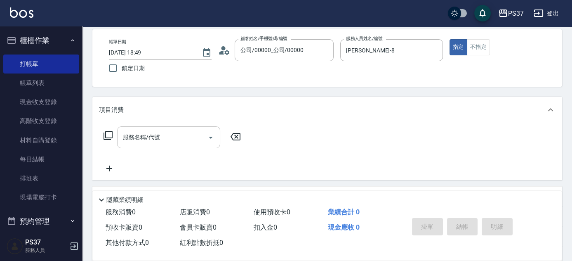
click at [183, 132] on input "服務名稱/代號" at bounding box center [162, 137] width 83 height 14
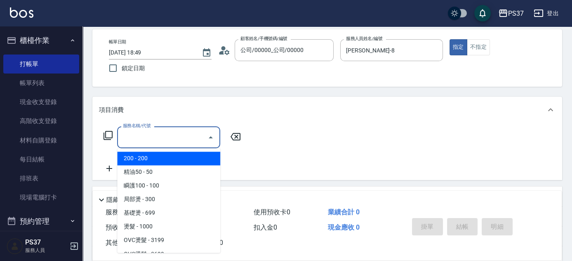
click at [185, 161] on span "200 - 200" at bounding box center [168, 158] width 103 height 14
type input "200(111)"
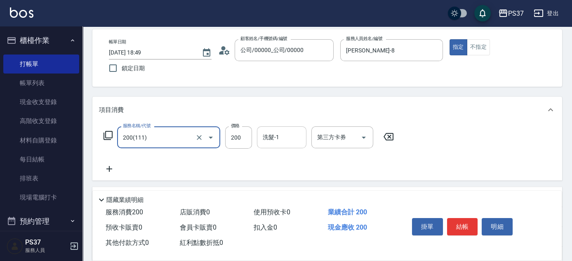
click at [280, 134] on input "洗髮-1" at bounding box center [282, 137] width 42 height 14
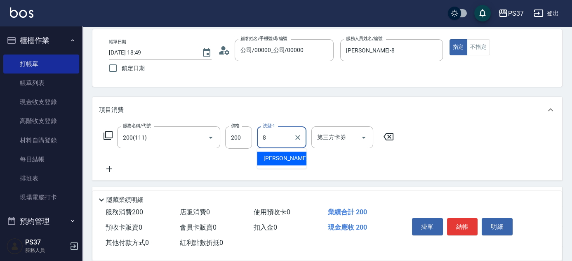
type input "[PERSON_NAME]-8"
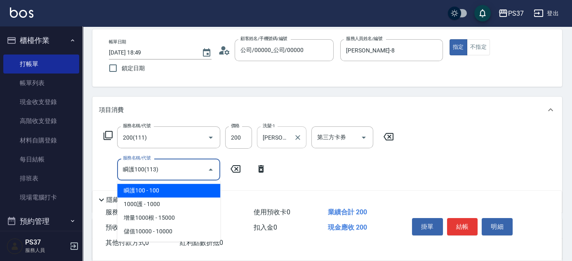
type input "瞬護100(113)"
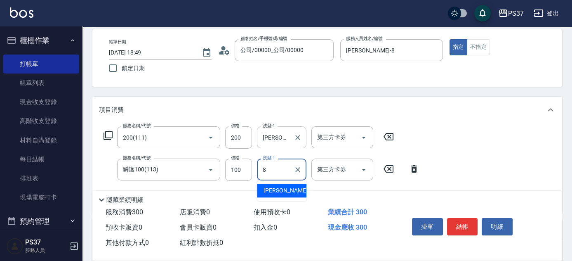
type input "[PERSON_NAME]-8"
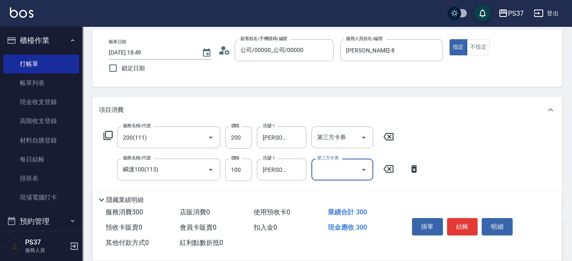
click at [470, 232] on div "掛單 結帳 明細" at bounding box center [463, 228] width 108 height 26
click at [459, 226] on button "結帳" at bounding box center [462, 226] width 31 height 17
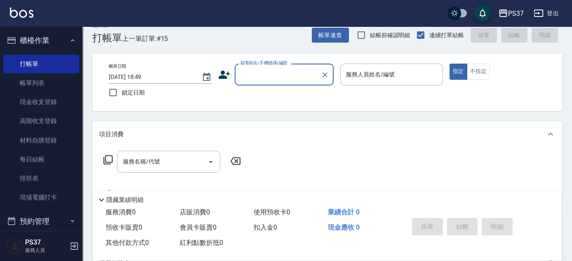
scroll to position [0, 0]
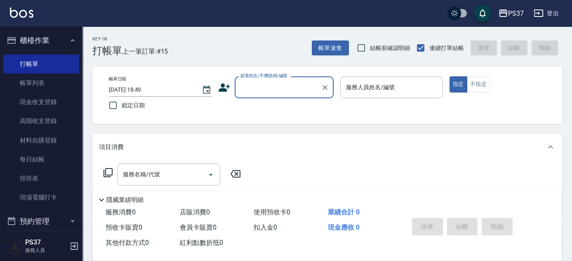
click at [285, 90] on input "顧客姓名/手機號碼/編號" at bounding box center [277, 87] width 79 height 14
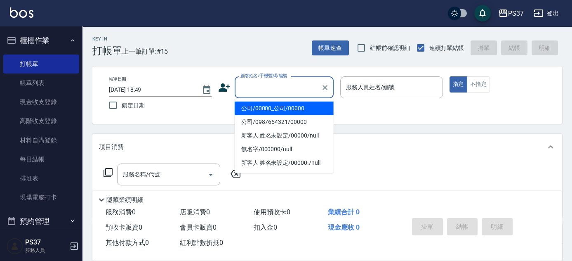
click at [280, 108] on li "公司/00000_公司/00000" at bounding box center [284, 108] width 99 height 14
type input "公司/00000_公司/00000"
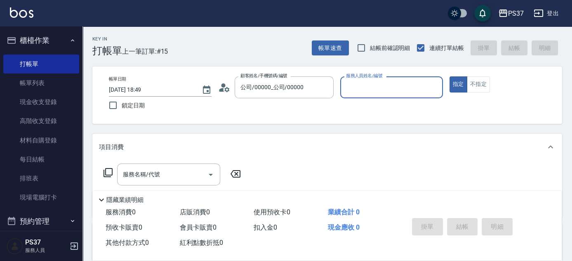
click at [385, 87] on input "服務人員姓名/編號" at bounding box center [391, 87] width 95 height 14
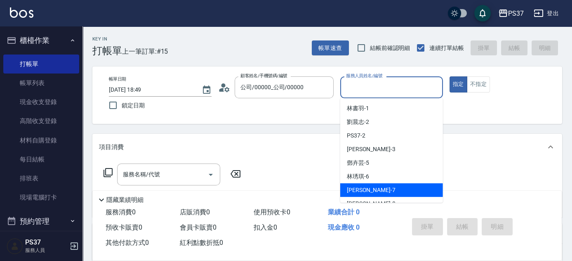
click at [381, 184] on div "[PERSON_NAME] -7" at bounding box center [391, 190] width 103 height 14
type input "[PERSON_NAME]-7"
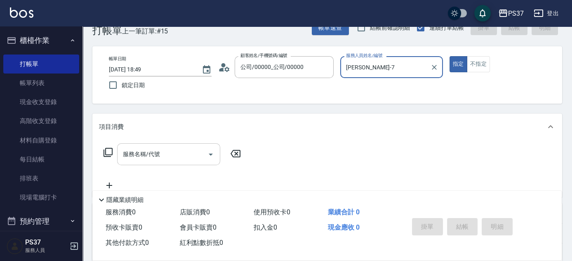
scroll to position [37, 0]
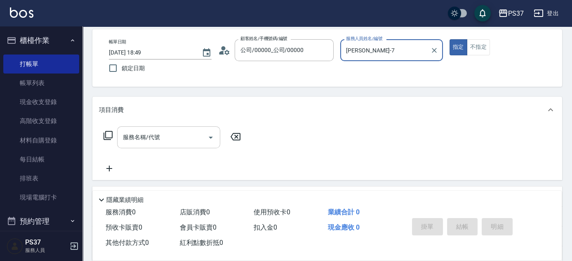
click at [185, 138] on input "服務名稱/代號" at bounding box center [162, 137] width 83 height 14
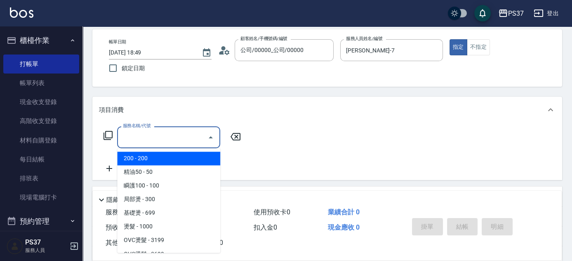
click at [187, 138] on input "服務名稱/代號" at bounding box center [162, 137] width 83 height 14
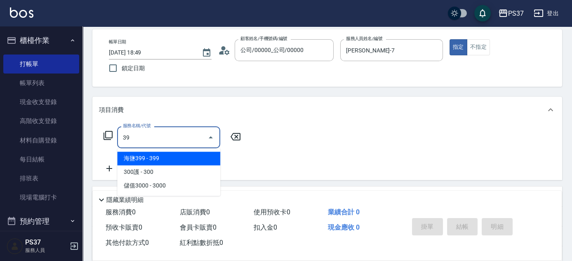
type input "399"
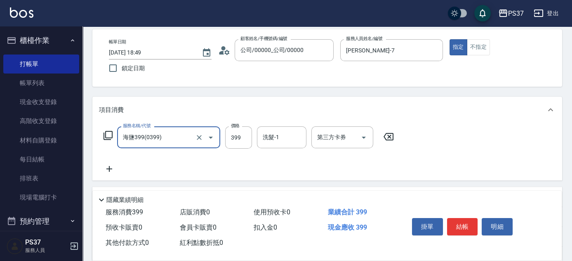
type input "海鹽399(0399)"
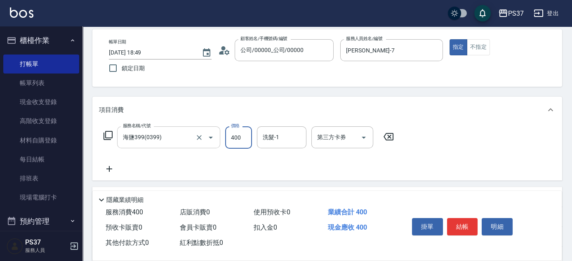
type input "400"
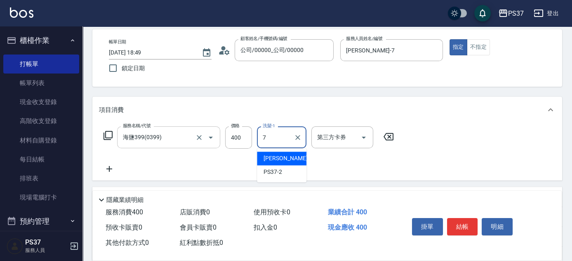
type input "[PERSON_NAME]-7"
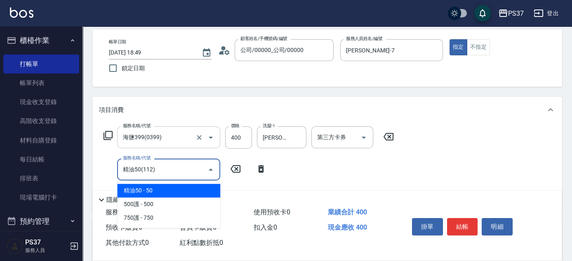
type input "精油50(112)"
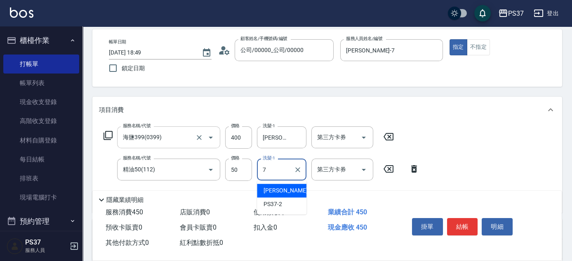
type input "[PERSON_NAME]-7"
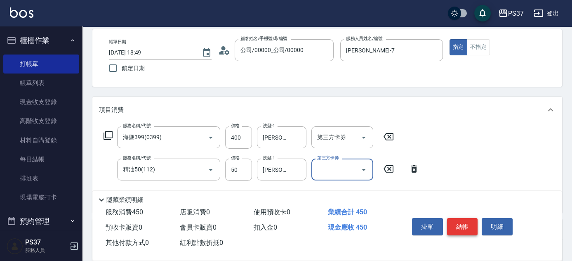
click at [462, 220] on button "結帳" at bounding box center [462, 226] width 31 height 17
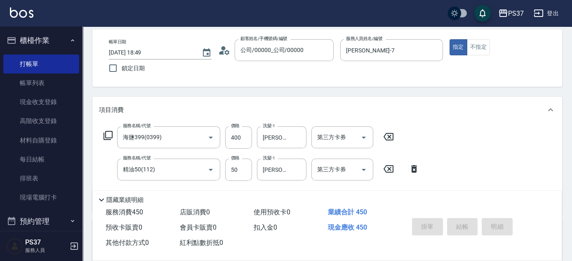
type input "[DATE] 18:50"
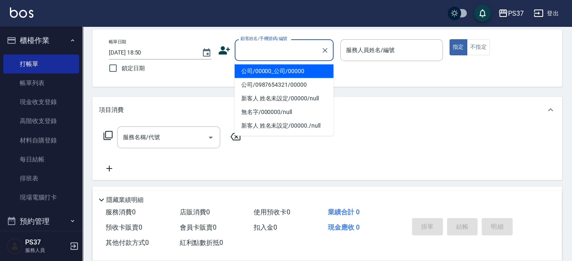
click at [292, 54] on input "顧客姓名/手機號碼/編號" at bounding box center [277, 50] width 79 height 14
drag, startPoint x: 301, startPoint y: 70, endPoint x: 385, endPoint y: 45, distance: 87.2
click at [301, 70] on li "公司/00000_公司/00000" at bounding box center [284, 71] width 99 height 14
type input "公司/00000_公司/00000"
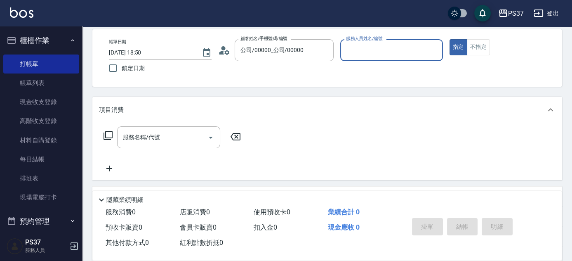
click at [387, 45] on input "服務人員姓名/編號" at bounding box center [391, 50] width 95 height 14
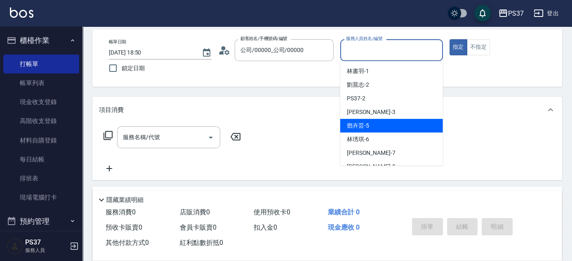
click at [399, 124] on div "[PERSON_NAME]-5" at bounding box center [391, 126] width 103 height 14
type input "[PERSON_NAME]-5"
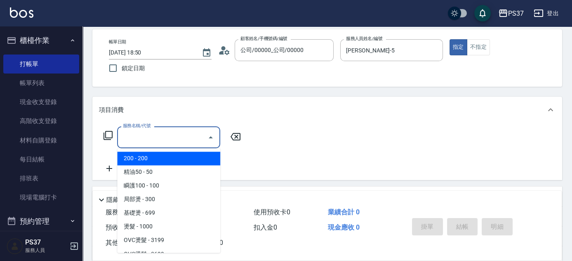
click at [164, 136] on input "服務名稱/代號" at bounding box center [162, 137] width 83 height 14
type input "200(111)"
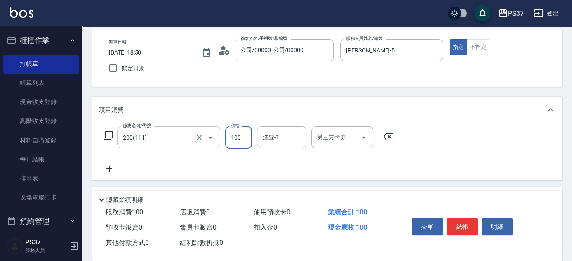
type input "100"
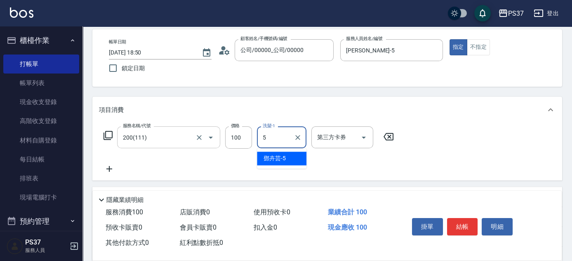
type input "[PERSON_NAME]-5"
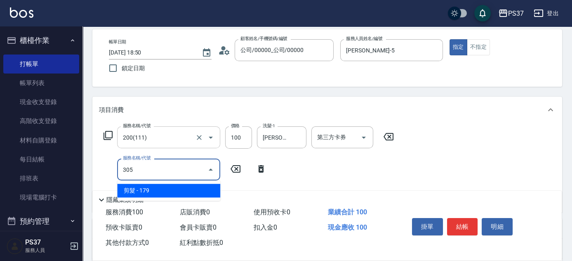
type input "剪髮(305)"
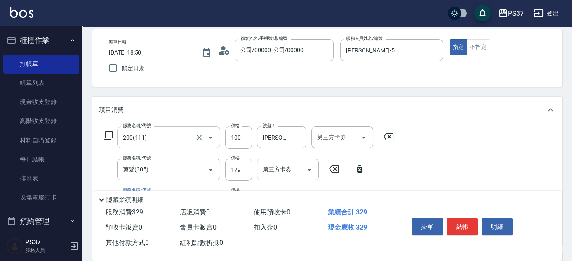
type input "精油50(112)"
type input "[PERSON_NAME]-5"
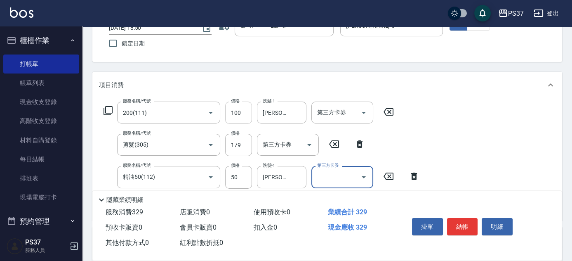
scroll to position [75, 0]
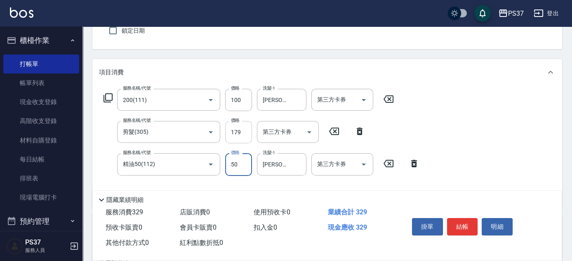
click at [236, 138] on input "179" at bounding box center [238, 132] width 27 height 22
click at [236, 137] on input "179" at bounding box center [238, 132] width 27 height 22
type input "180"
click at [461, 223] on button "結帳" at bounding box center [462, 226] width 31 height 17
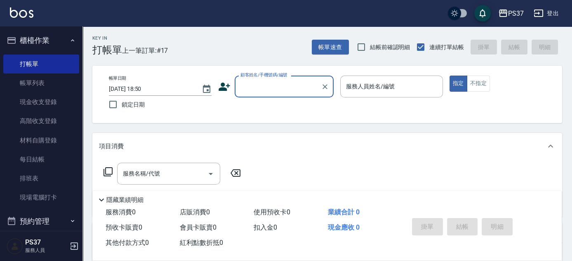
scroll to position [0, 0]
click at [259, 87] on input "顧客姓名/手機號碼/編號" at bounding box center [277, 87] width 79 height 14
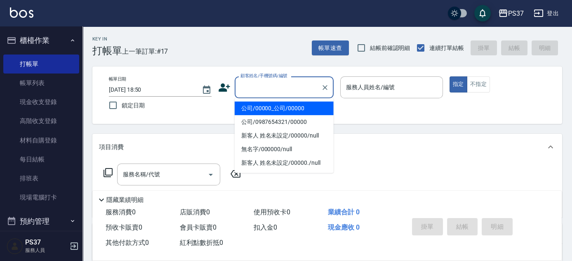
click at [272, 106] on li "公司/00000_公司/00000" at bounding box center [284, 108] width 99 height 14
type input "公司/00000_公司/00000"
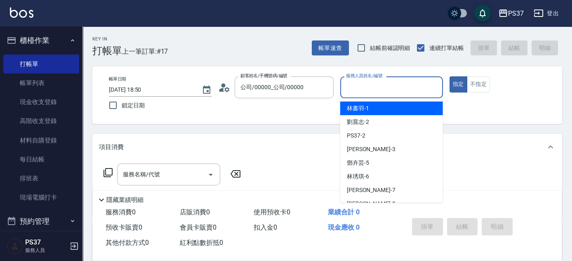
click at [381, 94] on input "服務人員姓名/編號" at bounding box center [391, 87] width 95 height 14
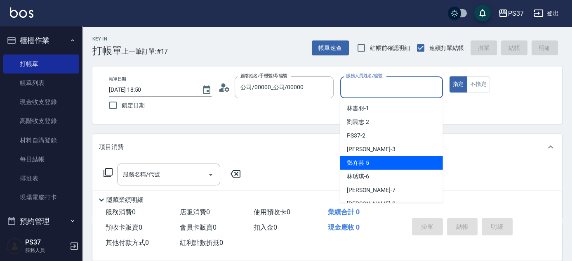
click at [377, 160] on div "[PERSON_NAME]-5" at bounding box center [391, 163] width 103 height 14
type input "[PERSON_NAME]-5"
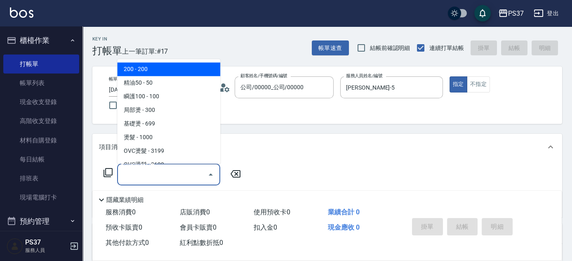
click at [158, 176] on input "服務名稱/代號" at bounding box center [162, 174] width 83 height 14
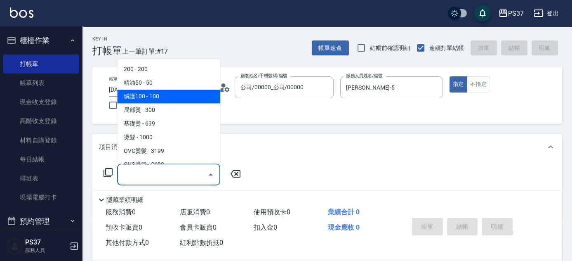
click at [266, 145] on div "項目消費" at bounding box center [322, 147] width 447 height 9
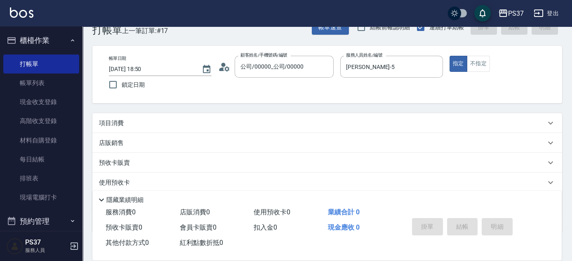
scroll to position [37, 0]
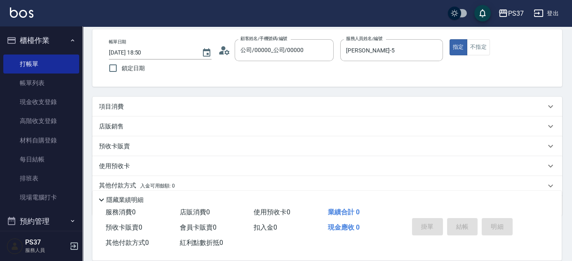
click at [156, 112] on div "項目消費" at bounding box center [327, 107] width 470 height 20
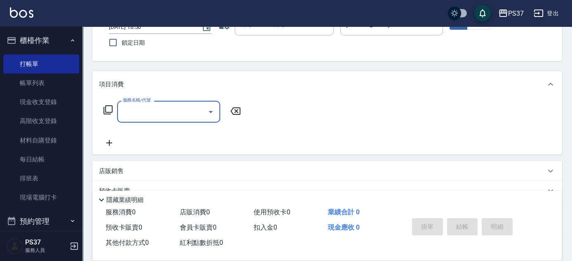
scroll to position [75, 0]
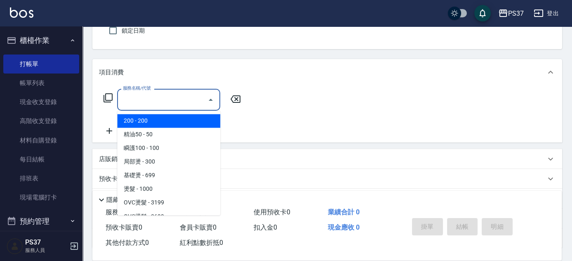
click at [177, 103] on input "服務名稱/代號" at bounding box center [162, 99] width 83 height 14
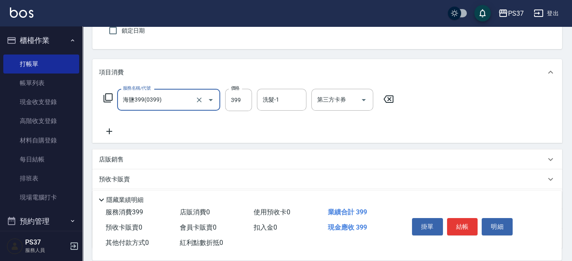
type input "海鹽399(0399)"
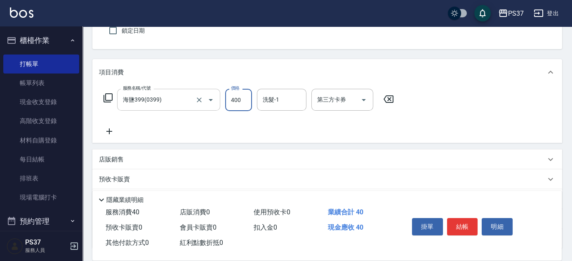
type input "400"
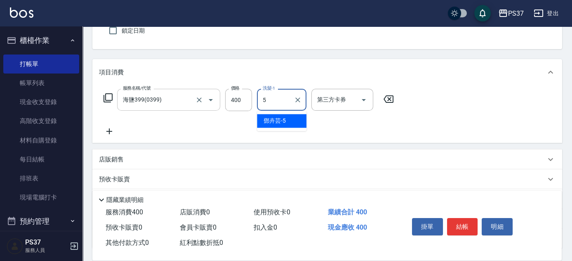
type input "[PERSON_NAME]-5"
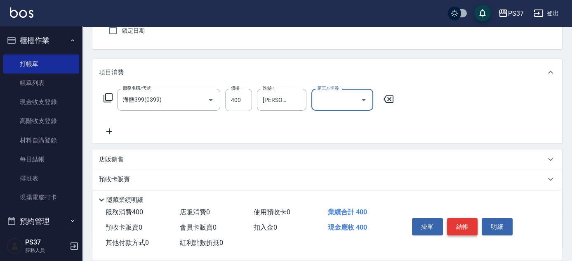
click at [470, 223] on button "結帳" at bounding box center [462, 226] width 31 height 17
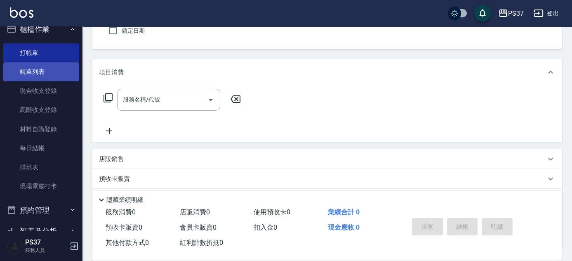
scroll to position [0, 0]
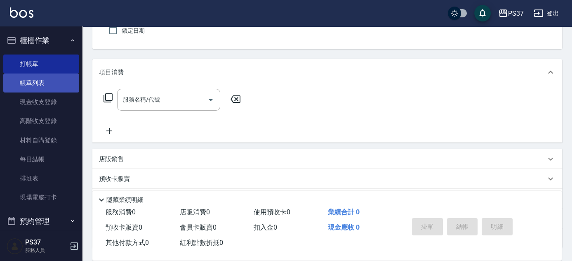
click at [45, 78] on link "帳單列表" at bounding box center [41, 82] width 76 height 19
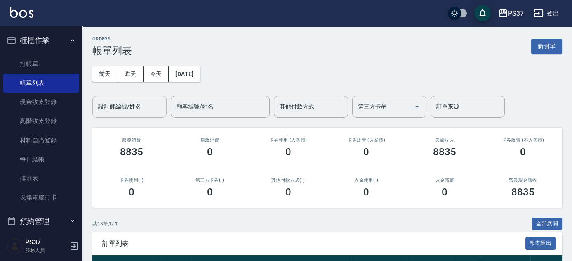
click at [112, 106] on input "設計師編號/姓名" at bounding box center [129, 106] width 67 height 14
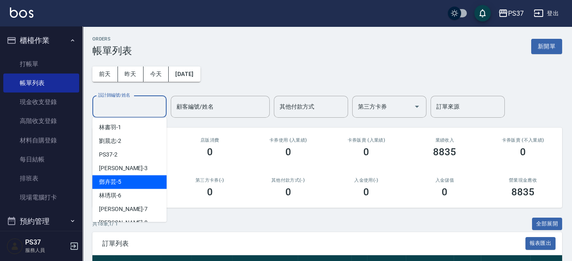
click at [136, 183] on div "[PERSON_NAME]-5" at bounding box center [129, 182] width 74 height 14
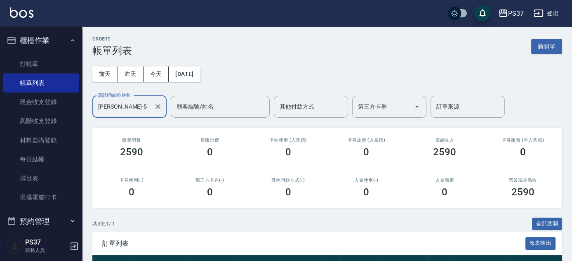
click at [138, 111] on input "[PERSON_NAME]-5" at bounding box center [123, 106] width 54 height 14
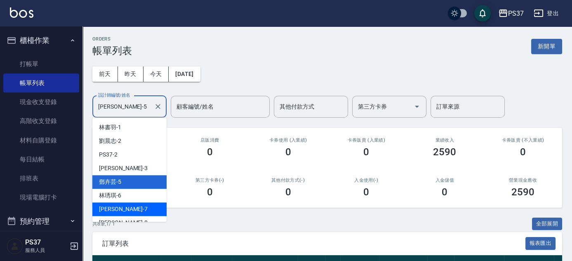
click at [137, 205] on div "[PERSON_NAME] -7" at bounding box center [129, 209] width 74 height 14
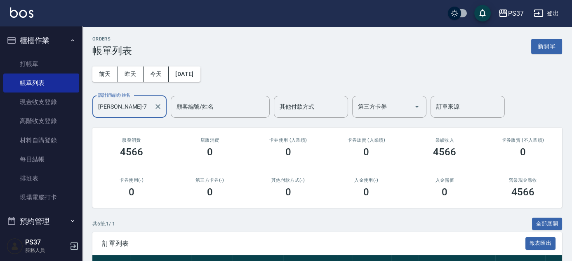
click at [137, 111] on input "[PERSON_NAME]-7" at bounding box center [123, 106] width 54 height 14
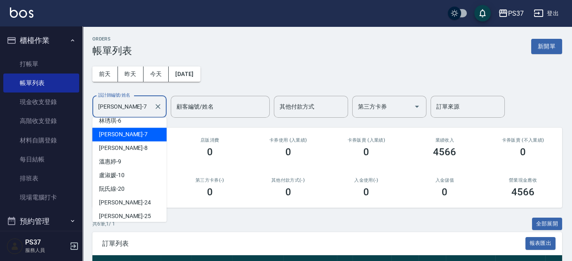
scroll to position [75, 0]
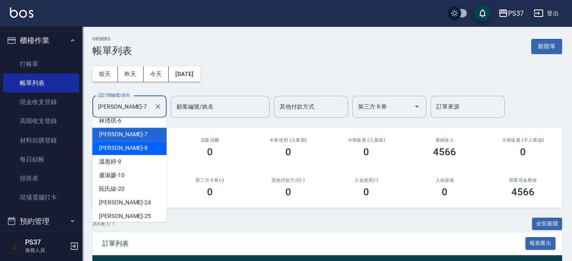
click at [142, 153] on div "[PERSON_NAME]-8" at bounding box center [129, 148] width 74 height 14
type input "[PERSON_NAME]-8"
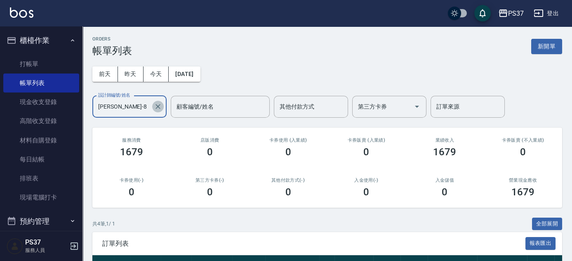
click at [162, 106] on icon "Clear" at bounding box center [158, 106] width 8 height 8
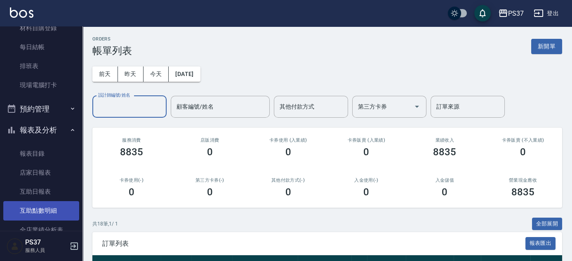
scroll to position [150, 0]
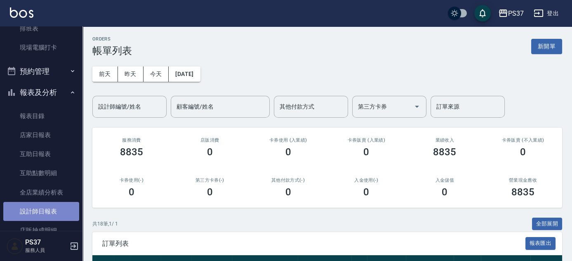
click at [57, 207] on link "設計師日報表" at bounding box center [41, 211] width 76 height 19
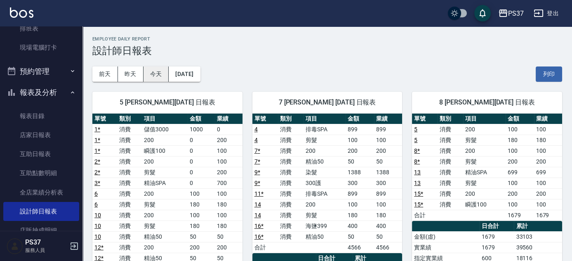
click at [156, 76] on button "今天" at bounding box center [157, 73] width 26 height 15
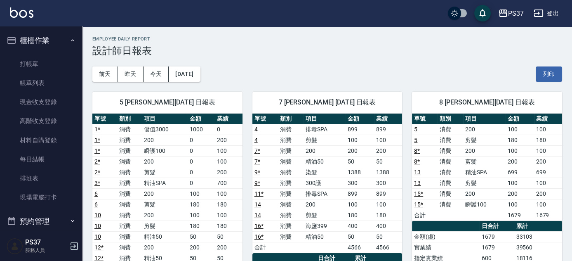
click at [70, 40] on icon "button" at bounding box center [72, 40] width 7 height 7
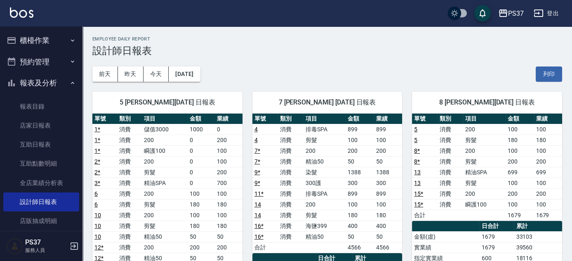
click at [63, 79] on button "報表及分析" at bounding box center [41, 82] width 76 height 21
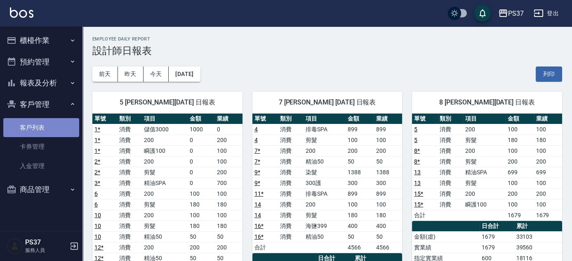
click at [49, 132] on link "客戶列表" at bounding box center [41, 127] width 76 height 19
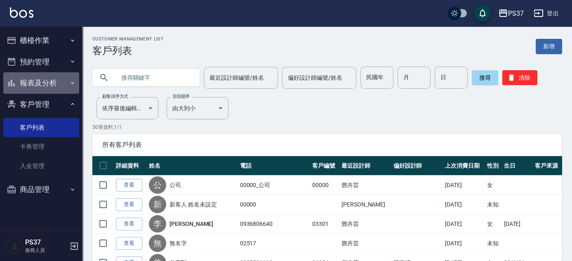
click at [38, 81] on button "報表及分析" at bounding box center [41, 82] width 76 height 21
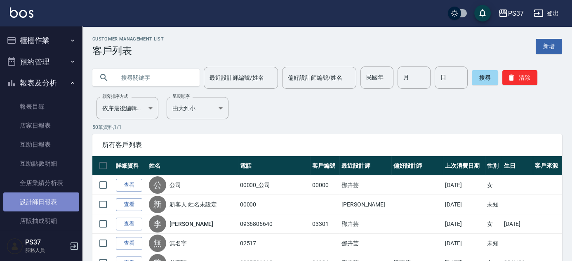
click at [42, 200] on link "設計師日報表" at bounding box center [41, 201] width 76 height 19
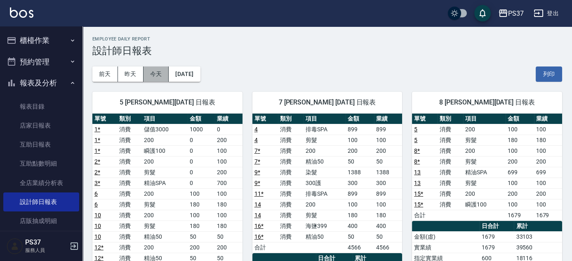
click at [160, 77] on button "今天" at bounding box center [157, 73] width 26 height 15
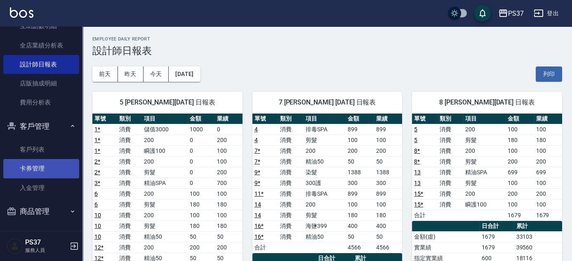
scroll to position [138, 0]
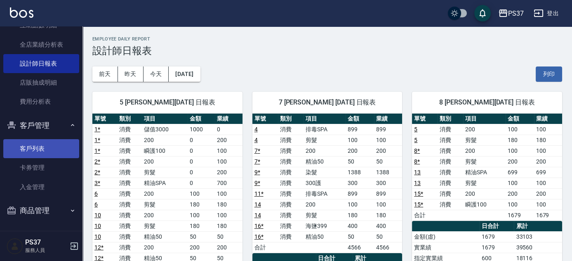
click at [41, 145] on link "客戶列表" at bounding box center [41, 148] width 76 height 19
